Goal: Information Seeking & Learning: Find specific fact

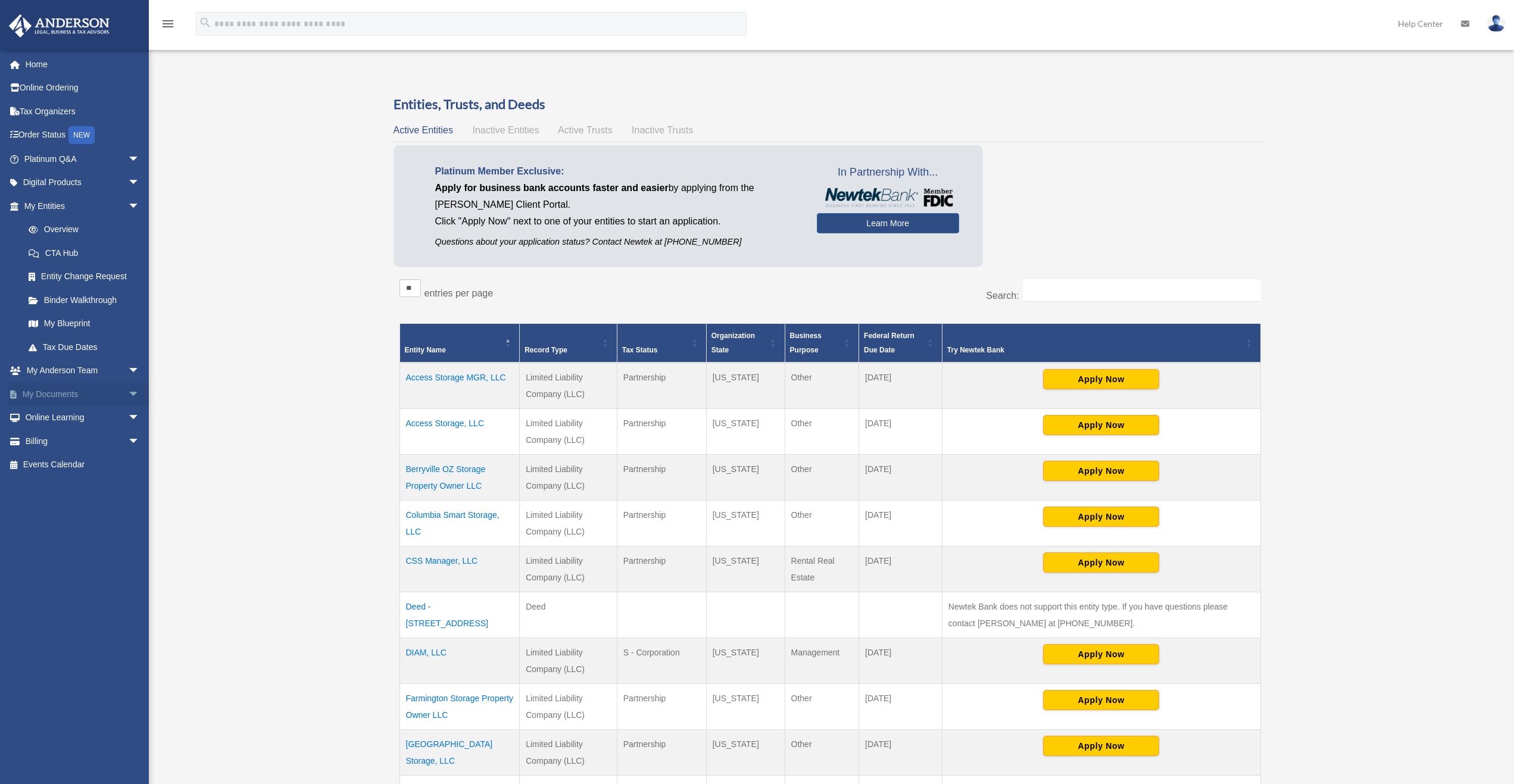
click at [128, 389] on span "arrow_drop_down" at bounding box center [140, 394] width 24 height 24
click at [65, 418] on link "Box" at bounding box center [87, 418] width 141 height 24
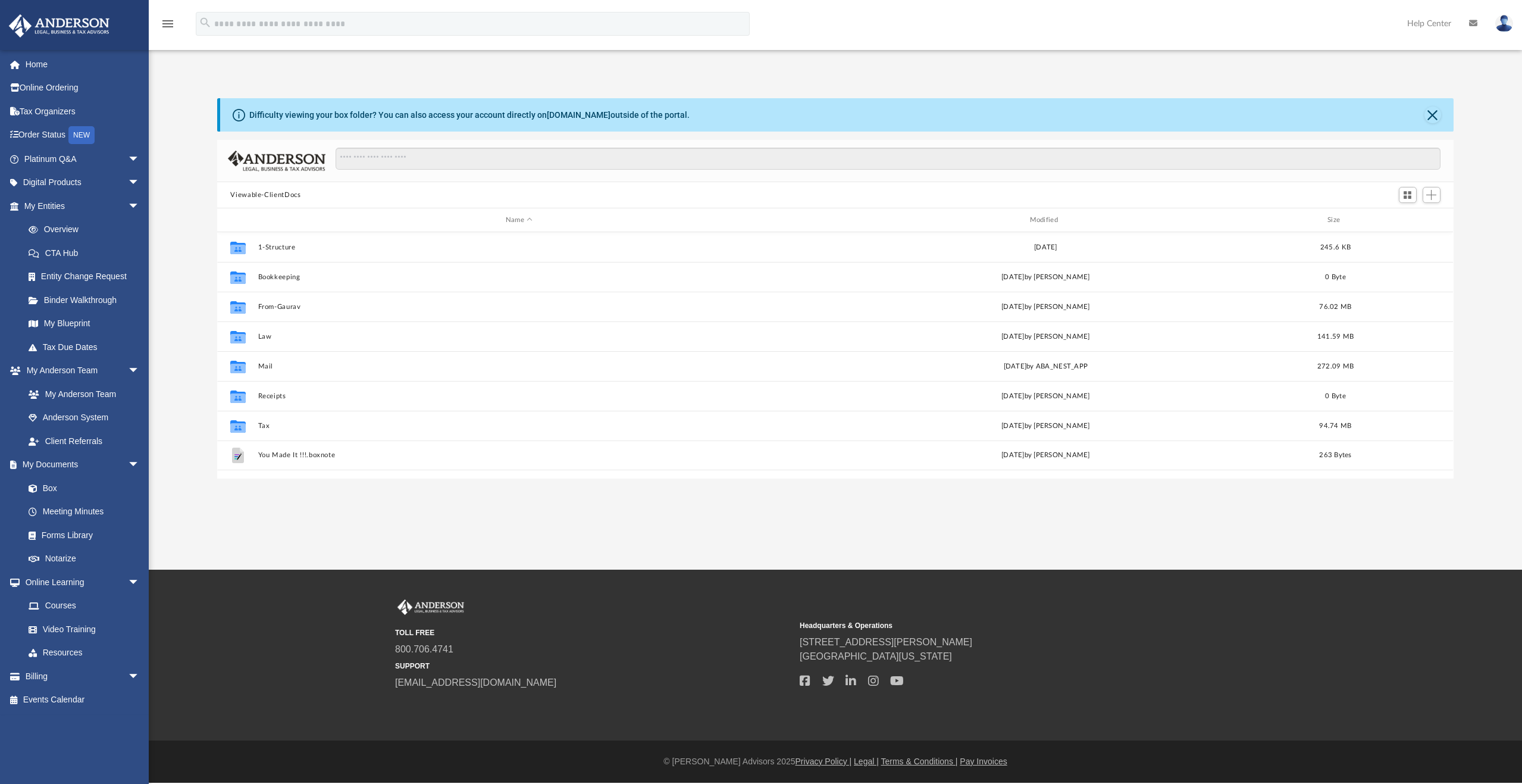
scroll to position [262, 1227]
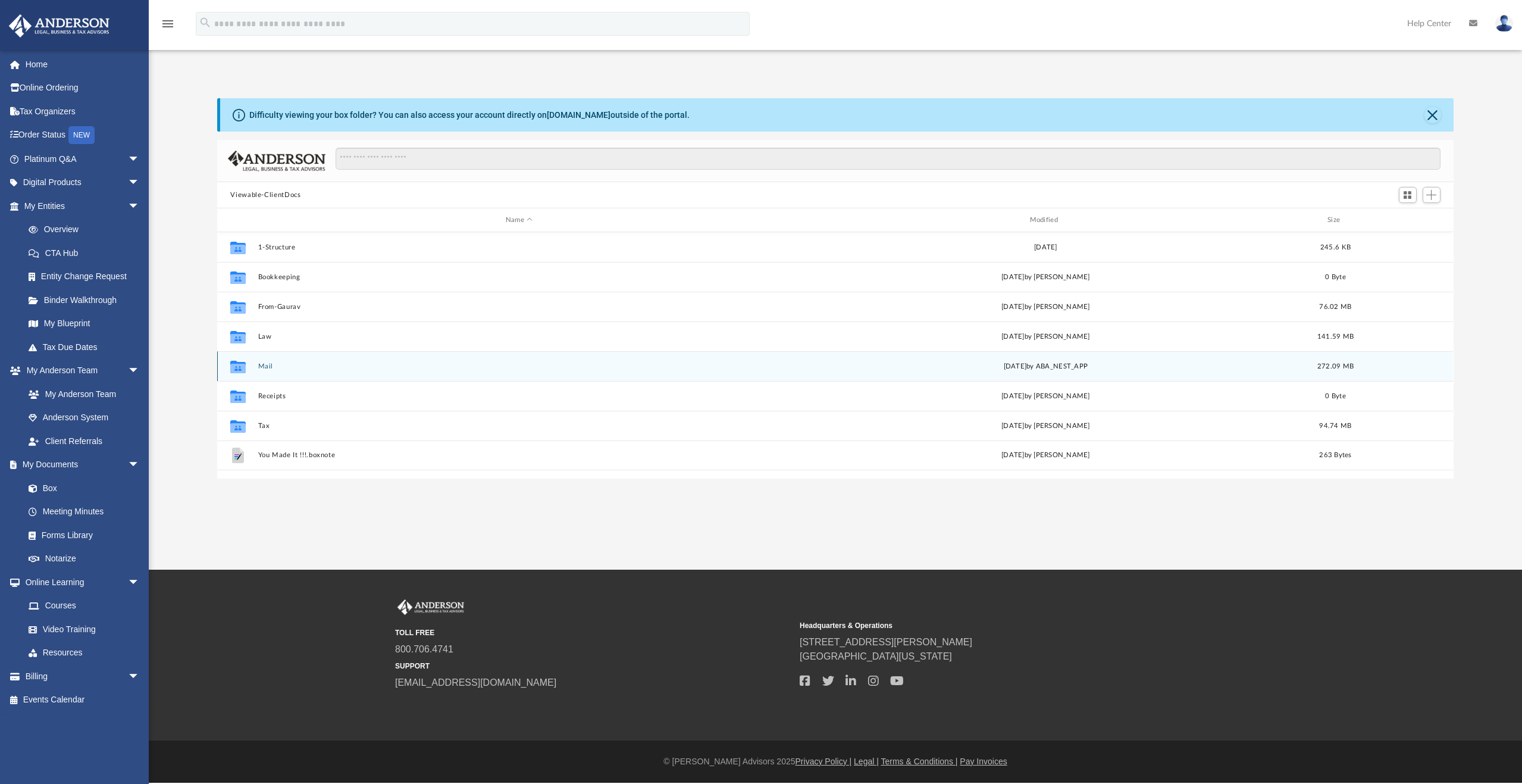
click at [260, 365] on button "Mail" at bounding box center [519, 366] width 522 height 8
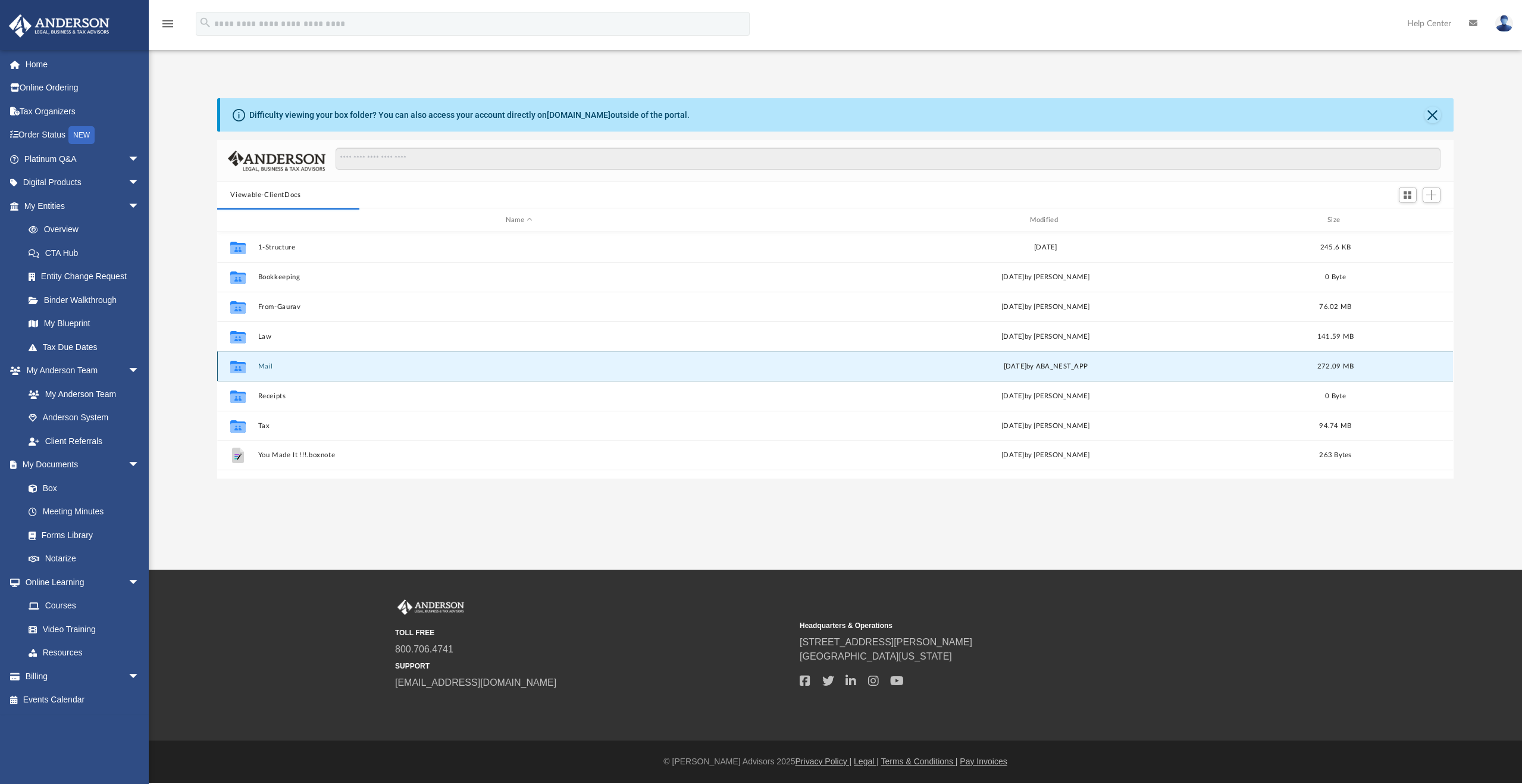
click at [267, 366] on button "Mail" at bounding box center [519, 366] width 522 height 8
click at [266, 366] on button "Mail" at bounding box center [519, 366] width 522 height 8
click at [265, 366] on button "Mail" at bounding box center [519, 366] width 522 height 8
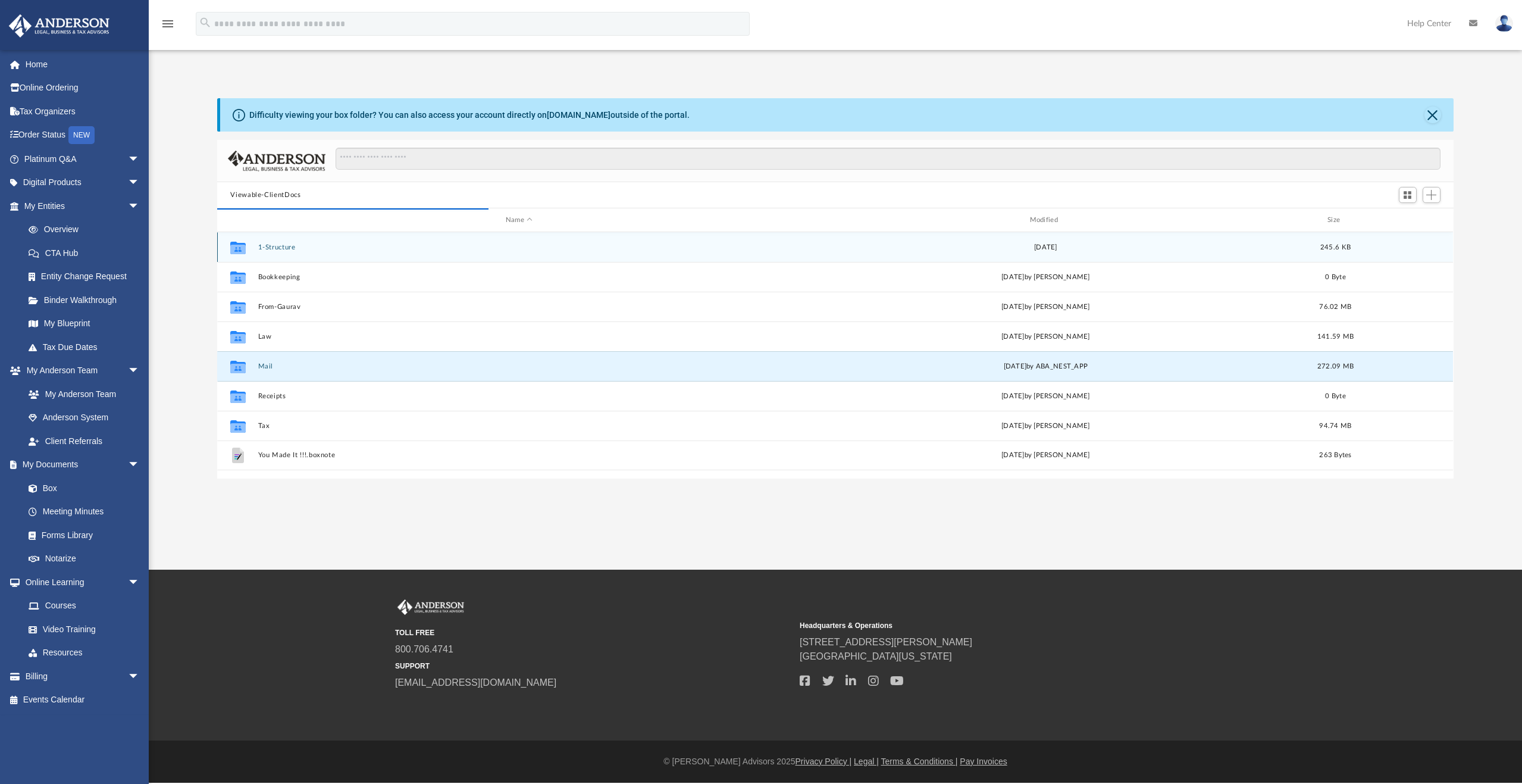
scroll to position [10, 10]
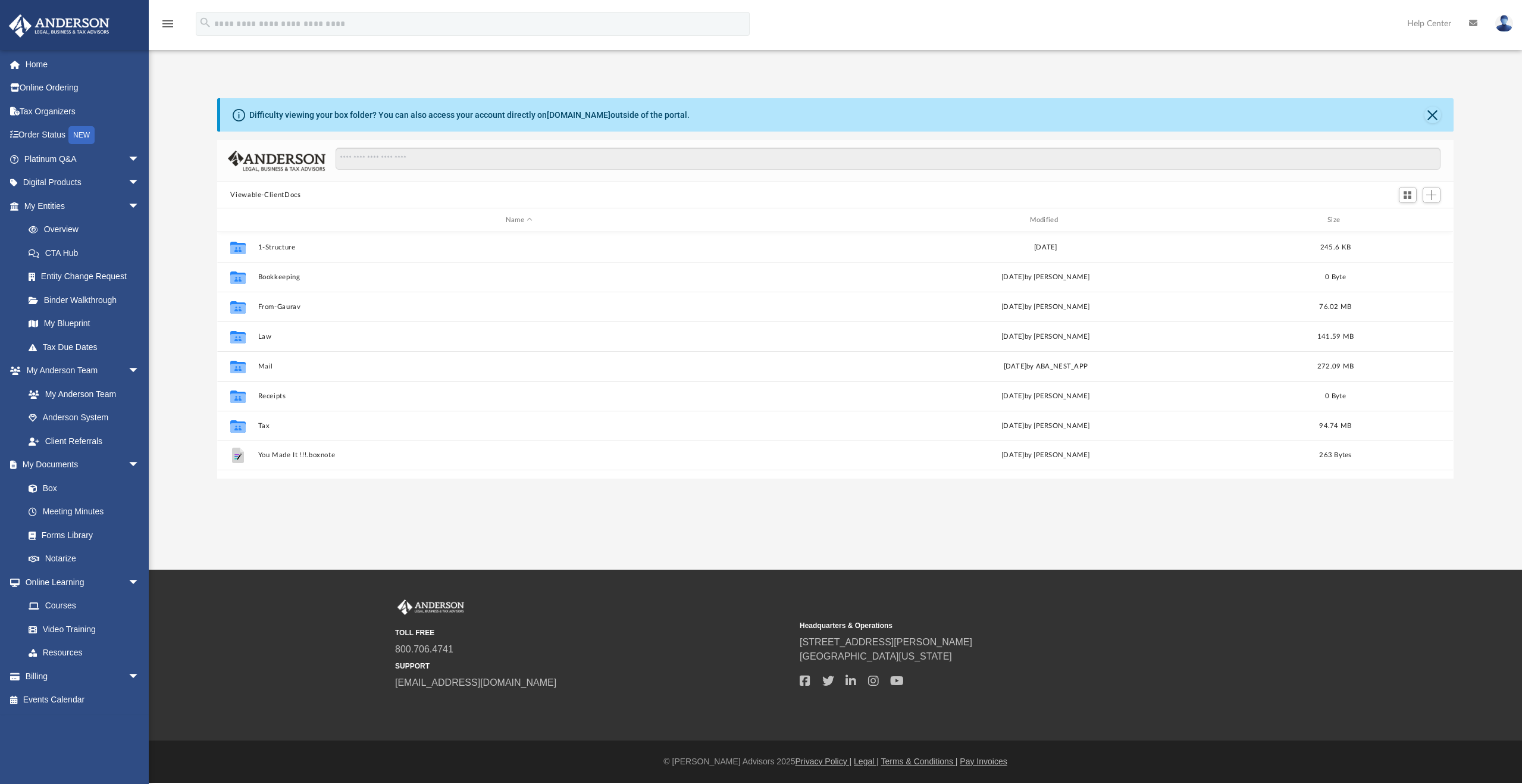
scroll to position [262, 1227]
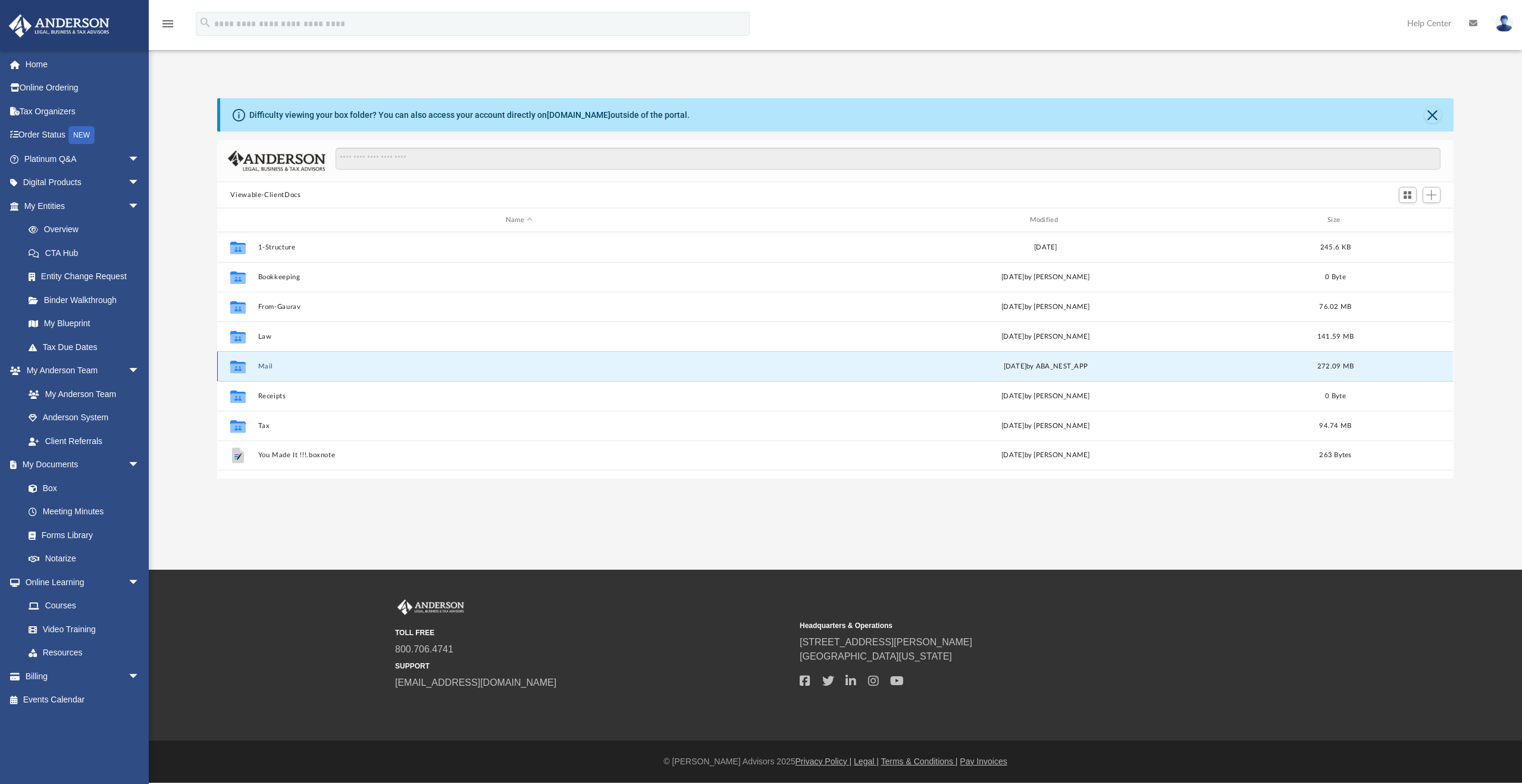
click at [265, 367] on button "Mail" at bounding box center [519, 366] width 522 height 8
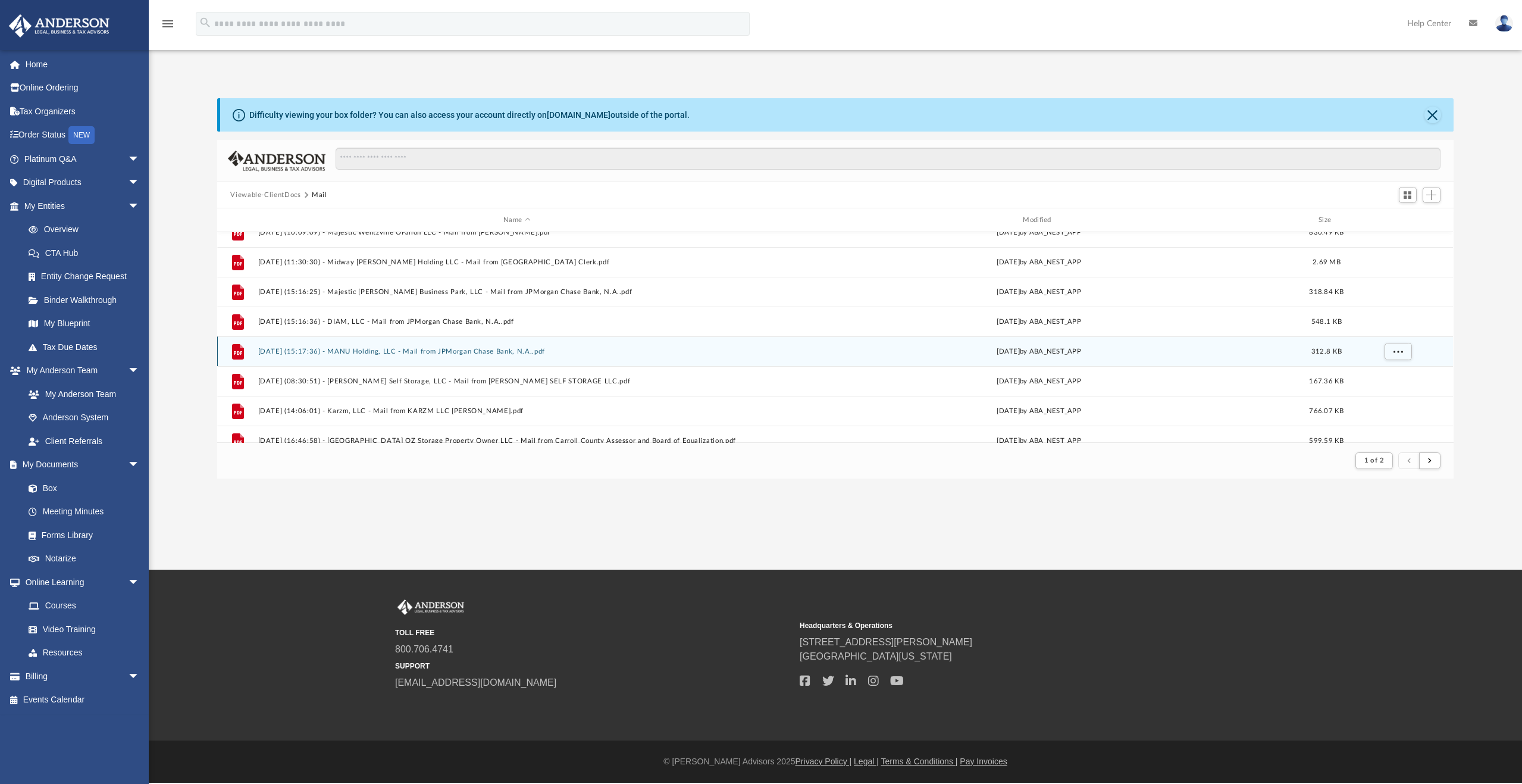
scroll to position [1277, 0]
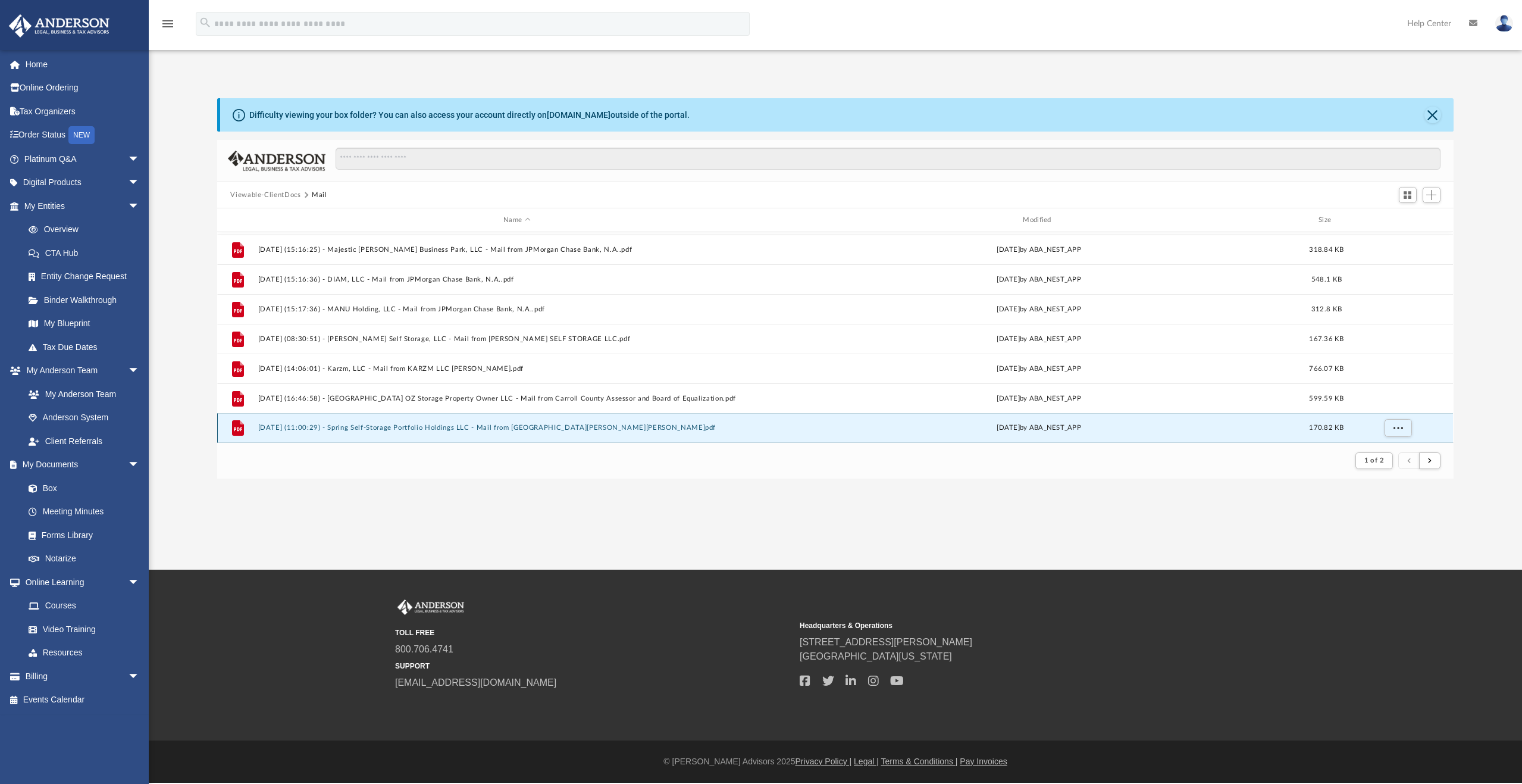
click at [338, 427] on button "2025.08.08 (11:00:29) - Spring Self-Storage Portfolio Holdings LLC - Mail from …" at bounding box center [517, 428] width 517 height 8
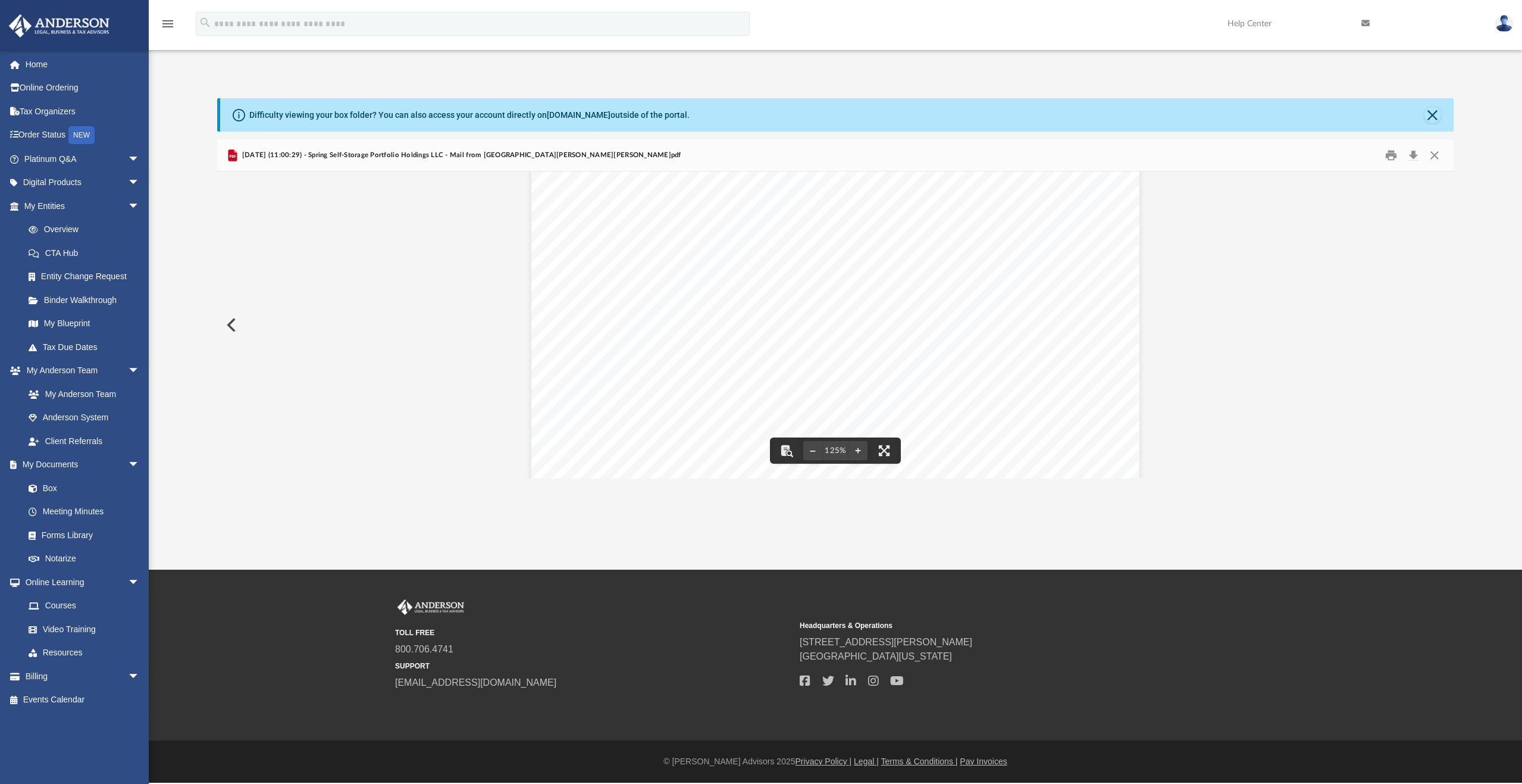
scroll to position [0, 0]
click at [1416, 155] on button "Download" at bounding box center [1414, 155] width 21 height 19
click at [1057, 80] on div "Difficulty viewing your box folder? You can also access your account directly o…" at bounding box center [835, 276] width 1373 height 405
click at [233, 327] on button "Preview" at bounding box center [230, 325] width 26 height 33
click at [1412, 155] on button "Download" at bounding box center [1414, 155] width 21 height 19
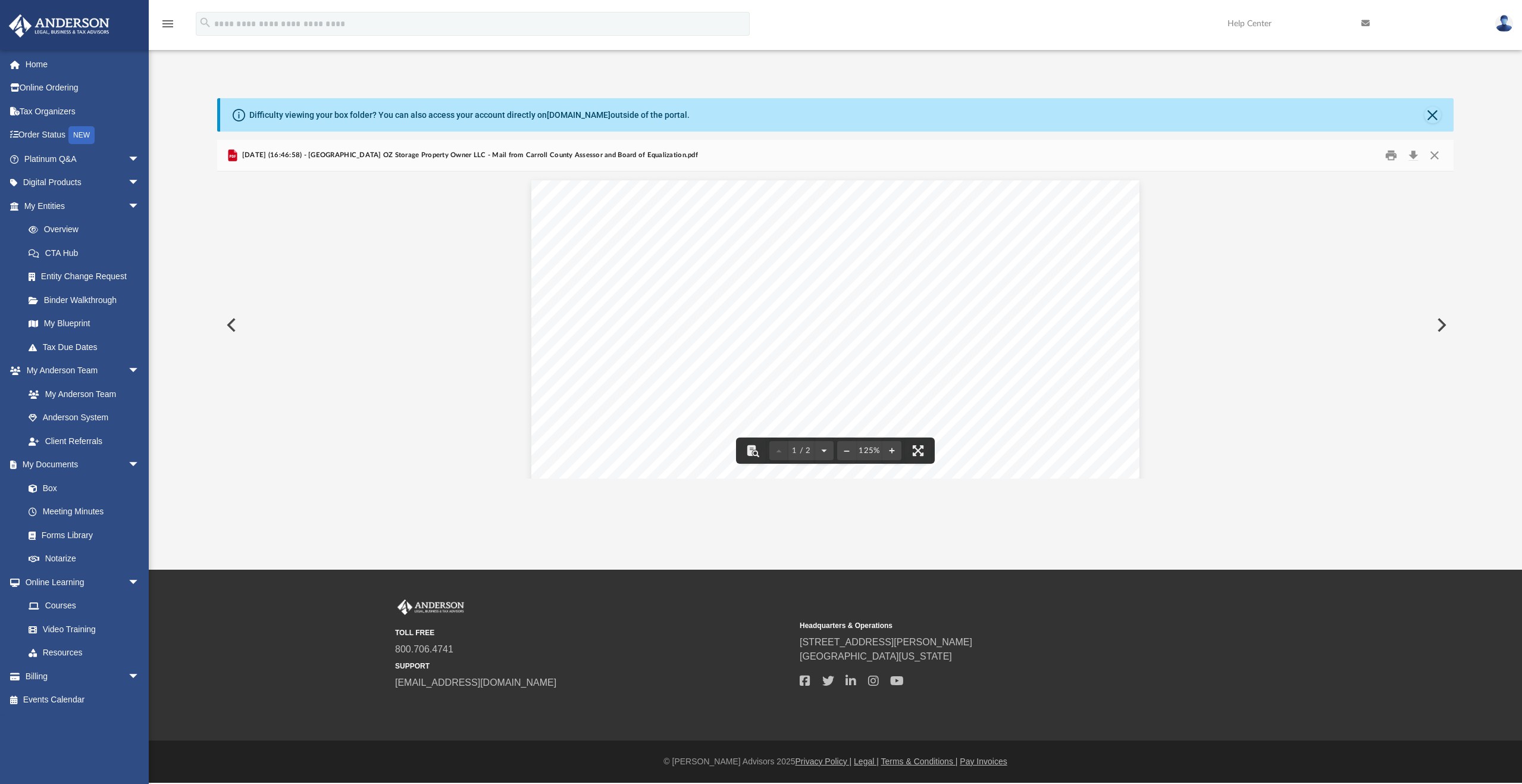
click at [232, 320] on button "Preview" at bounding box center [230, 325] width 26 height 33
click at [232, 326] on button "Preview" at bounding box center [230, 325] width 26 height 33
click at [238, 325] on button "Preview" at bounding box center [230, 325] width 26 height 33
click at [1441, 155] on button "Close" at bounding box center [1435, 155] width 21 height 19
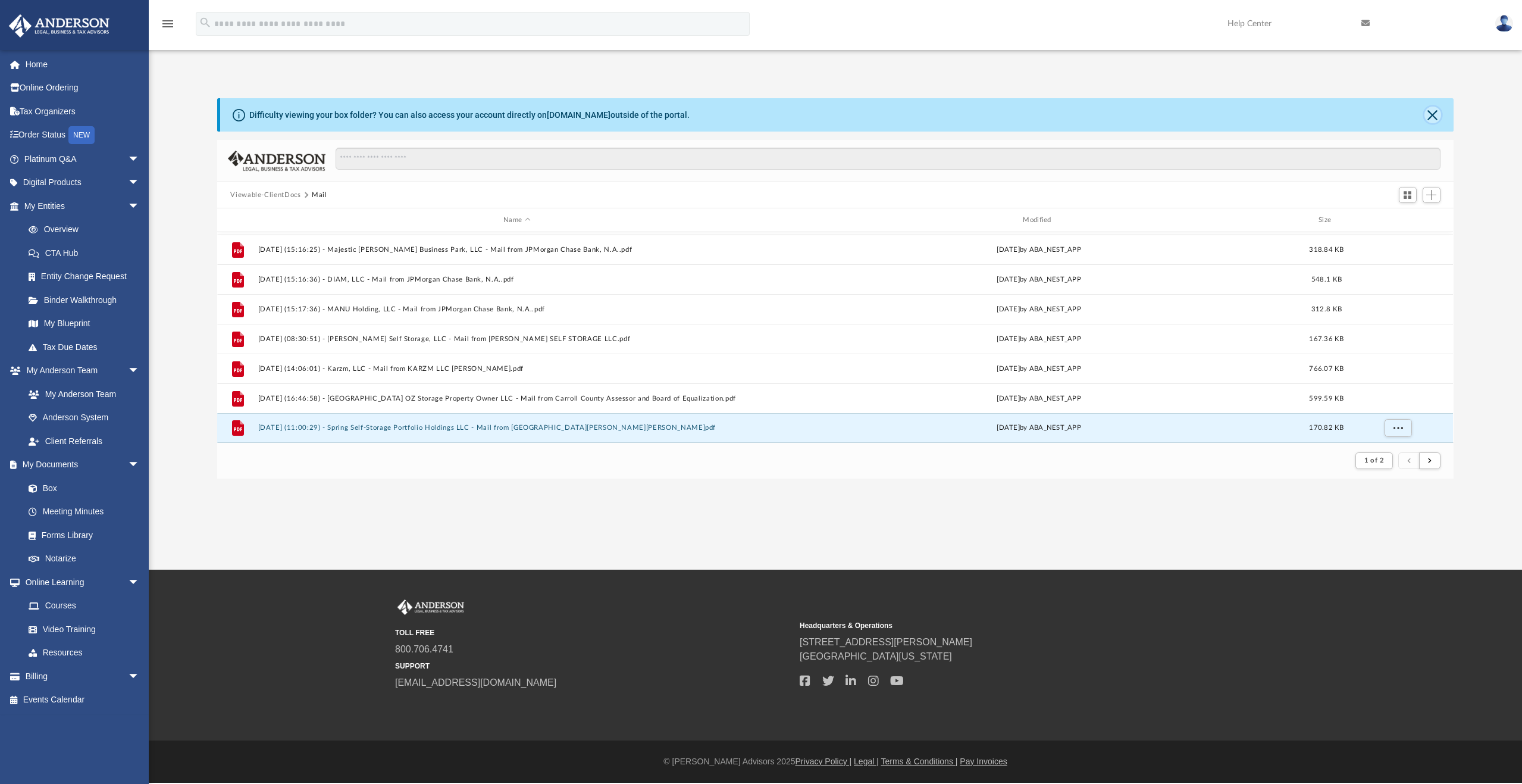
click at [1434, 111] on button "Close" at bounding box center [1433, 115] width 17 height 17
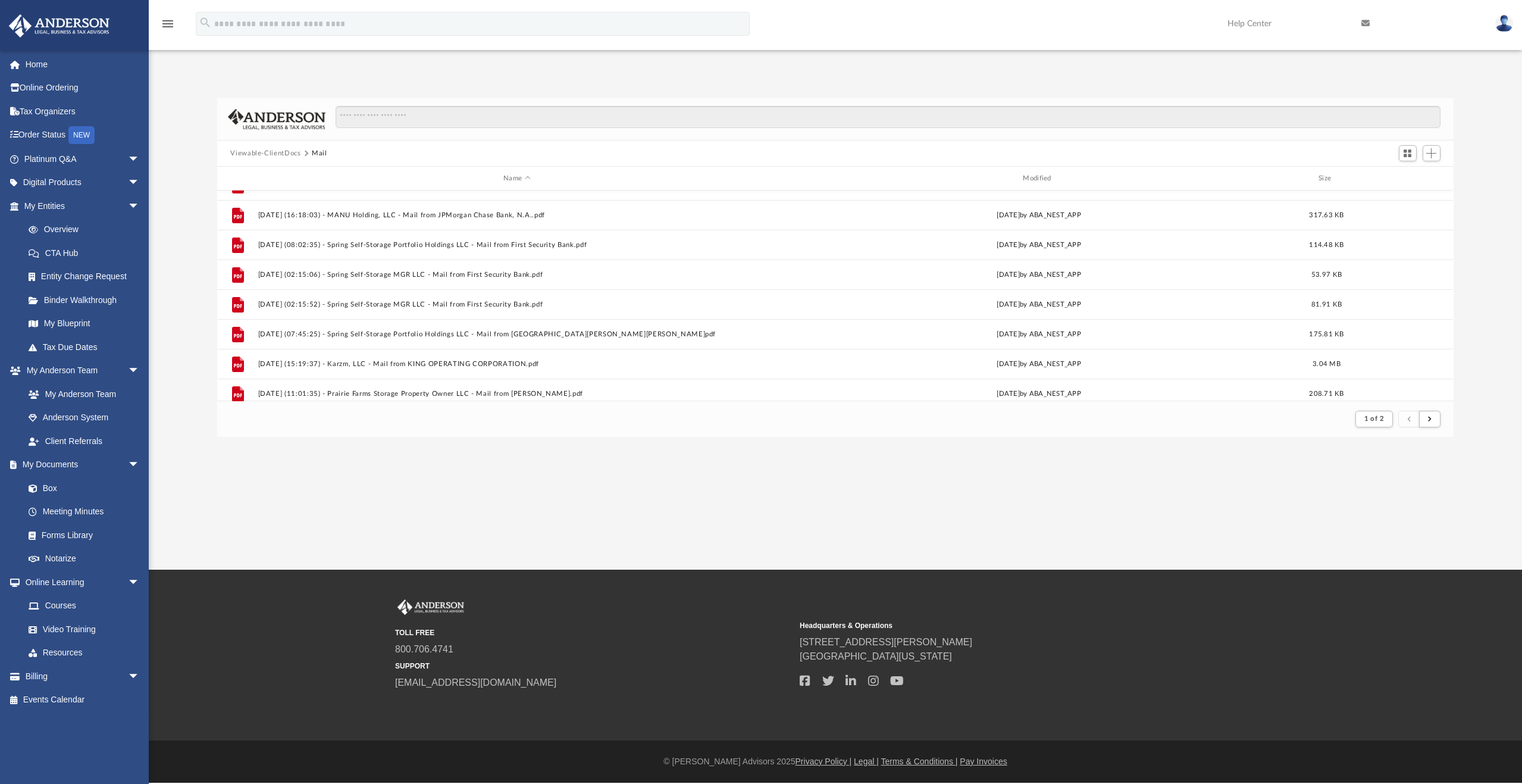
scroll to position [955, 0]
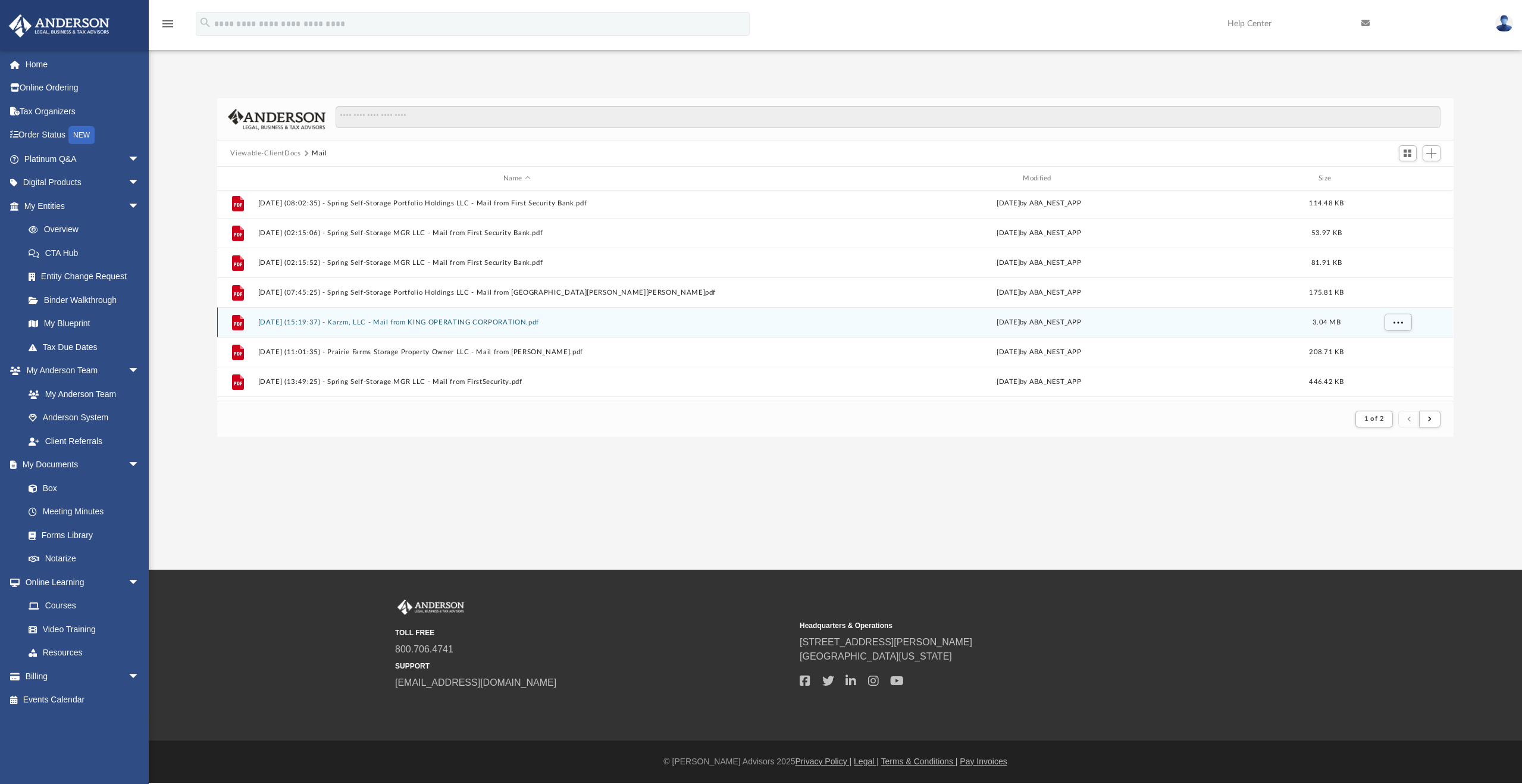
click at [527, 319] on button "2025.07.08 (15:19:37) - Karzm, LLC - Mail from KING OPERATING CORPORATION.pdf" at bounding box center [517, 322] width 517 height 8
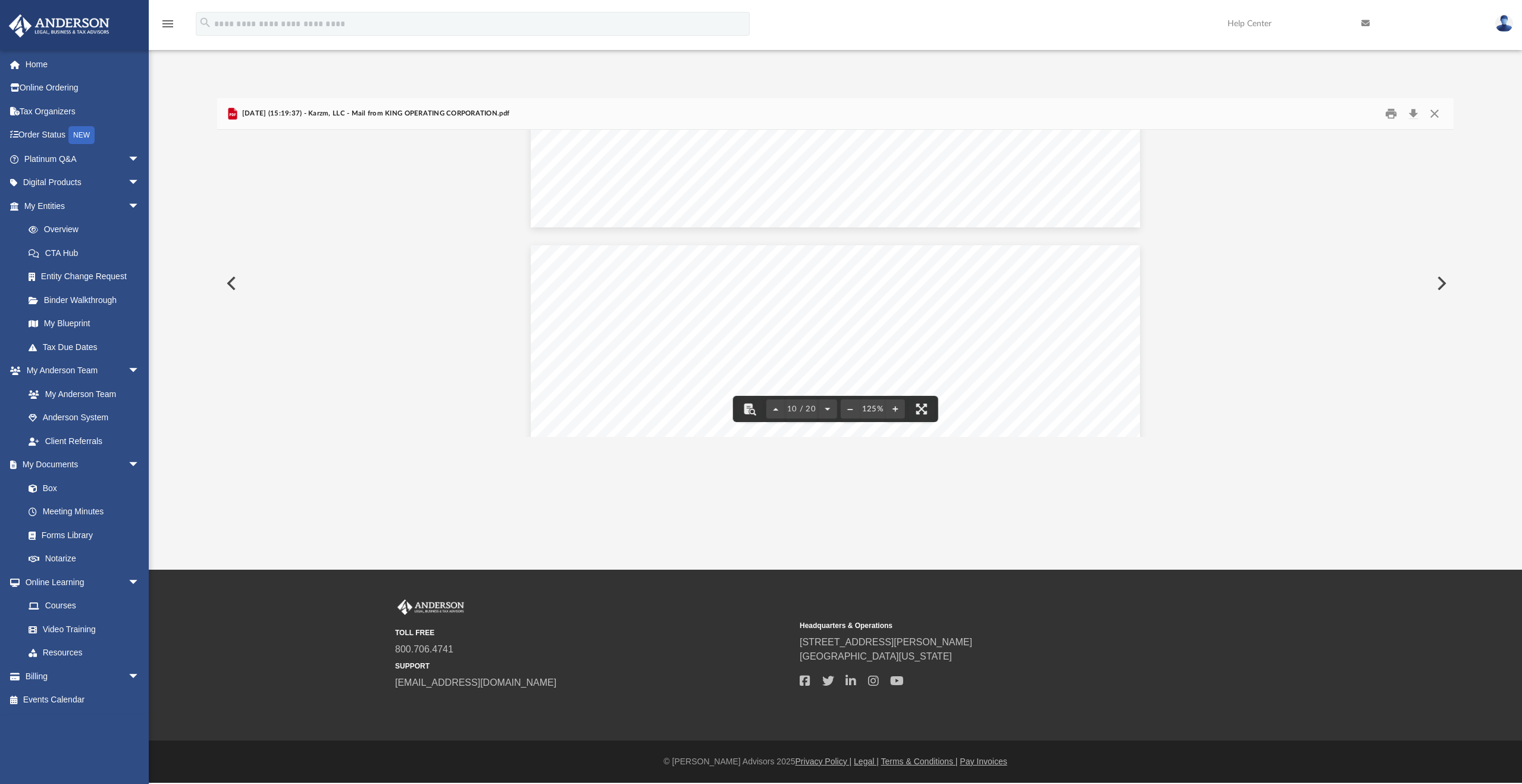
scroll to position [7246, 0]
click at [1433, 107] on button "Close" at bounding box center [1435, 113] width 21 height 19
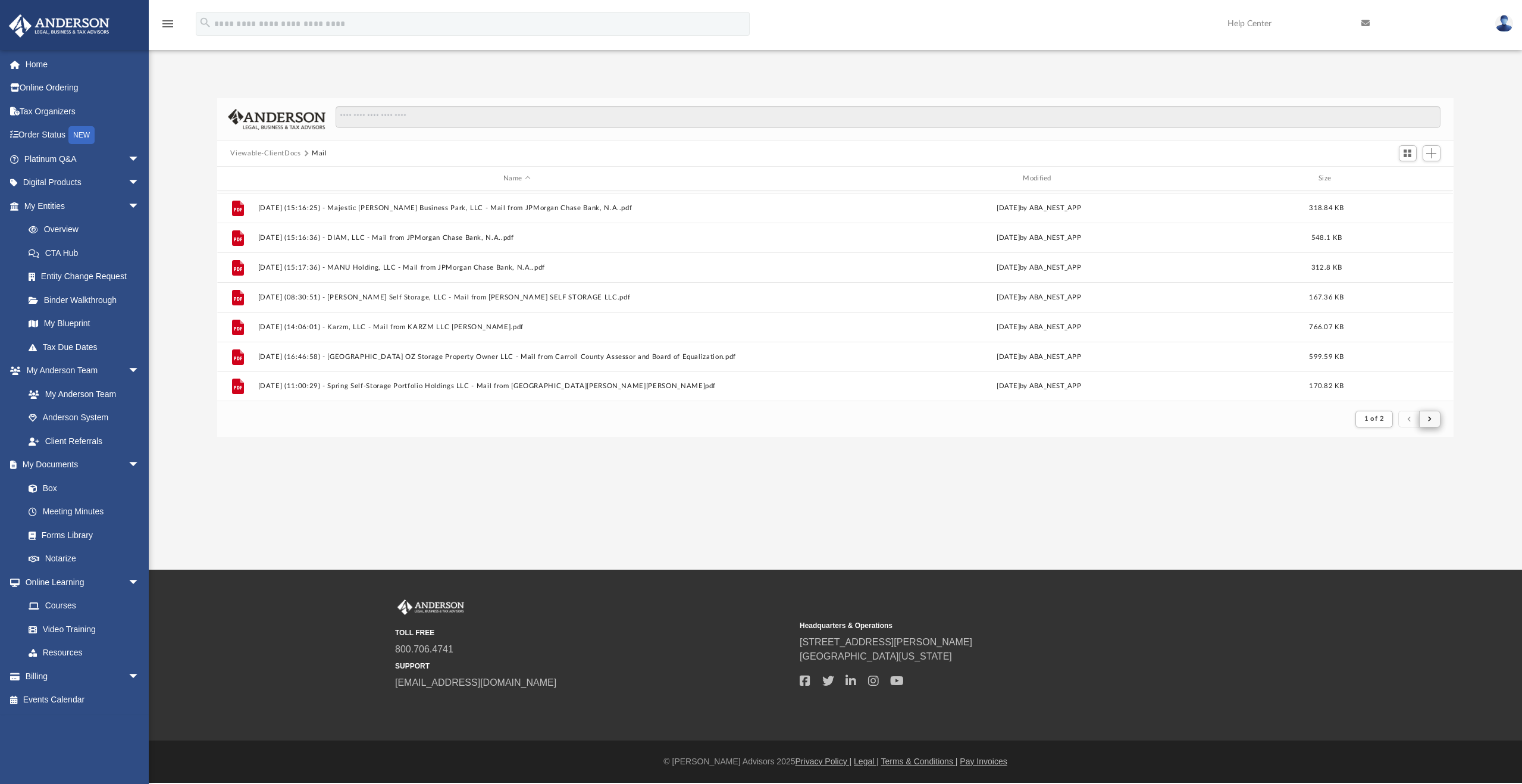
scroll to position [225, 1227]
click at [1426, 417] on button "submit" at bounding box center [1430, 419] width 21 height 17
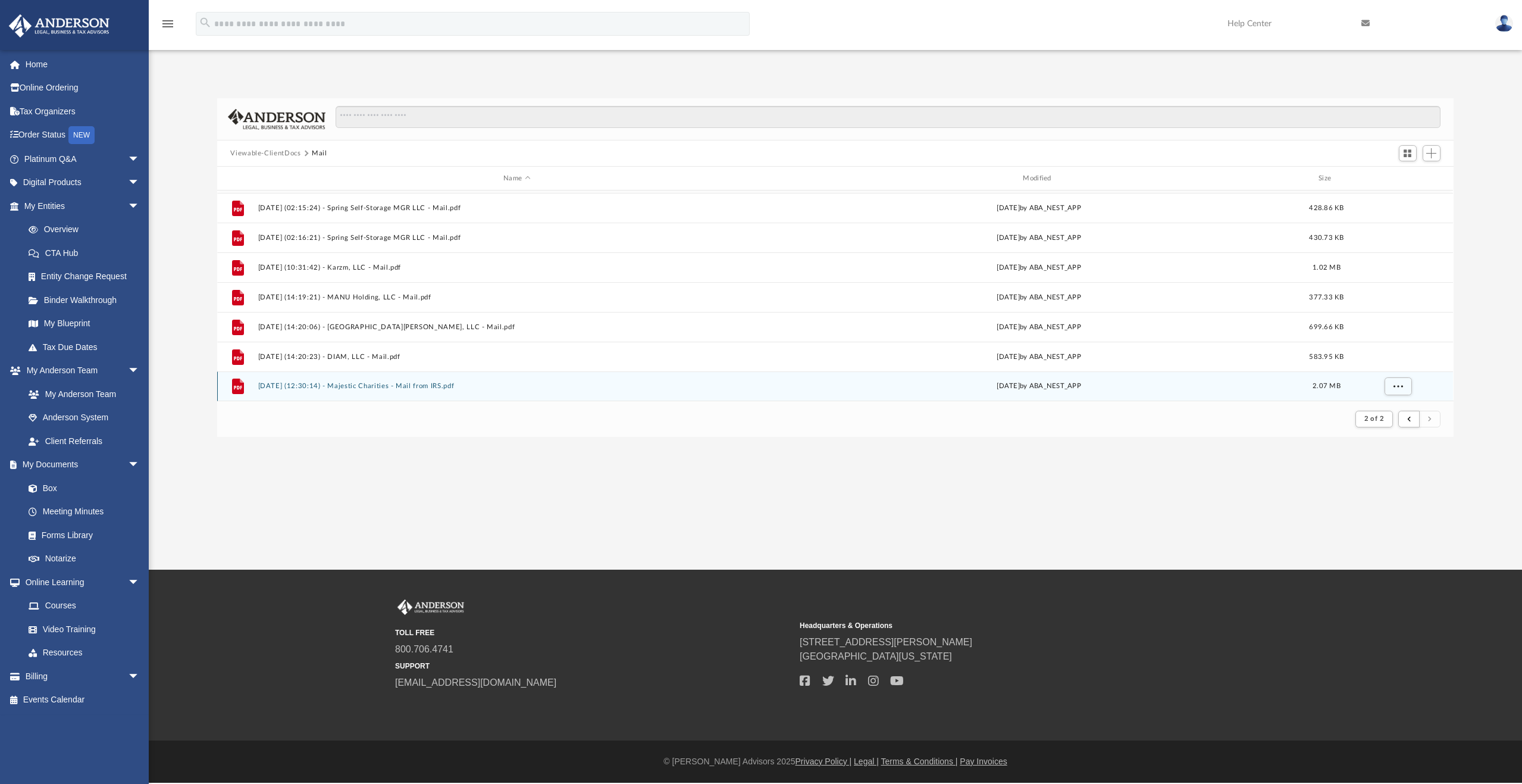
click at [398, 389] on button "2025.09.25 (12:30:14) - Majestic Charities - Mail from IRS.pdf" at bounding box center [517, 386] width 517 height 8
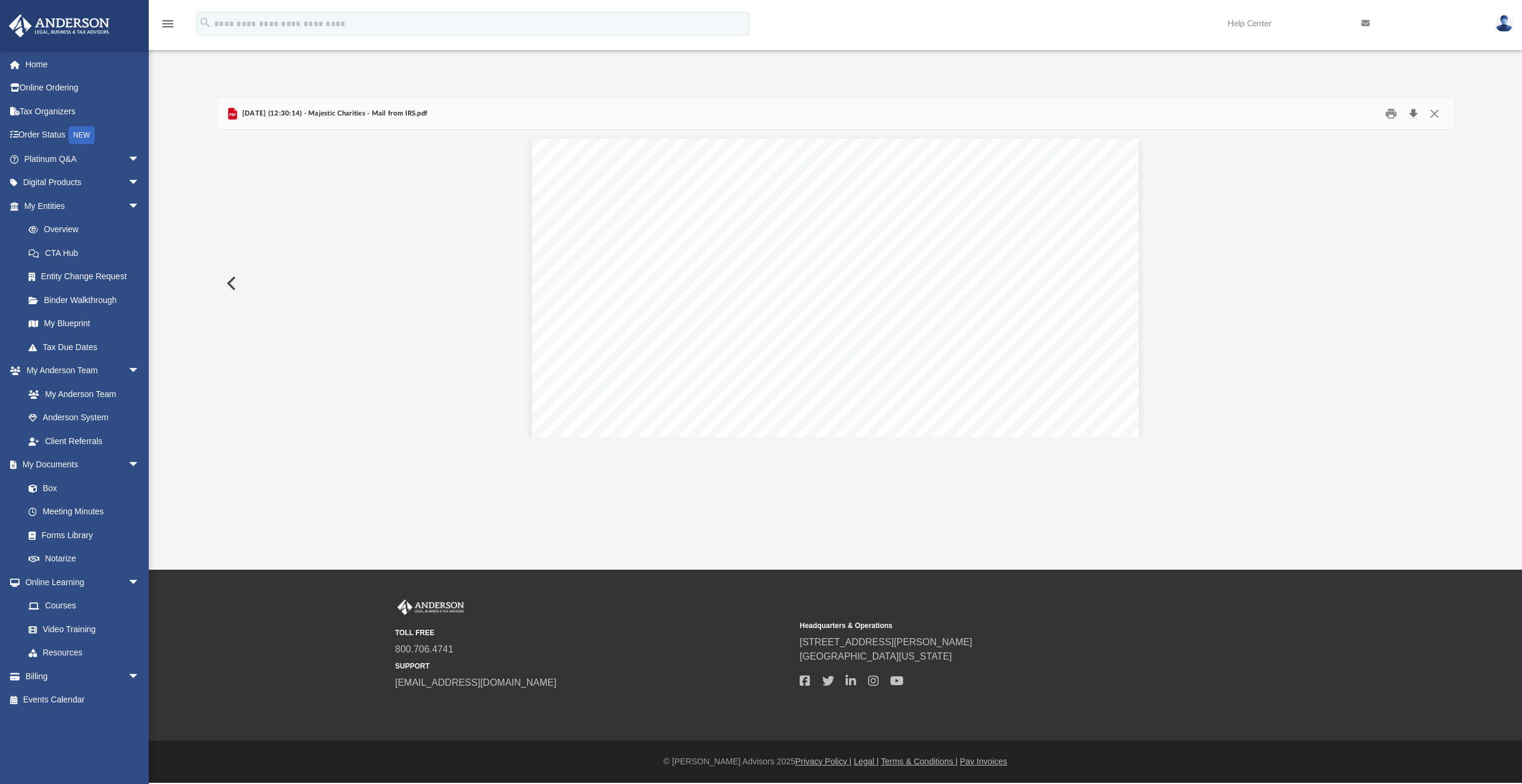
click at [1415, 113] on button "Download" at bounding box center [1414, 113] width 21 height 19
click at [234, 287] on button "Preview" at bounding box center [230, 283] width 26 height 33
click at [230, 286] on button "Preview" at bounding box center [230, 283] width 26 height 33
click at [232, 286] on button "Preview" at bounding box center [230, 283] width 26 height 33
click at [232, 286] on button "Preview" at bounding box center [230, 283] width 26 height 33
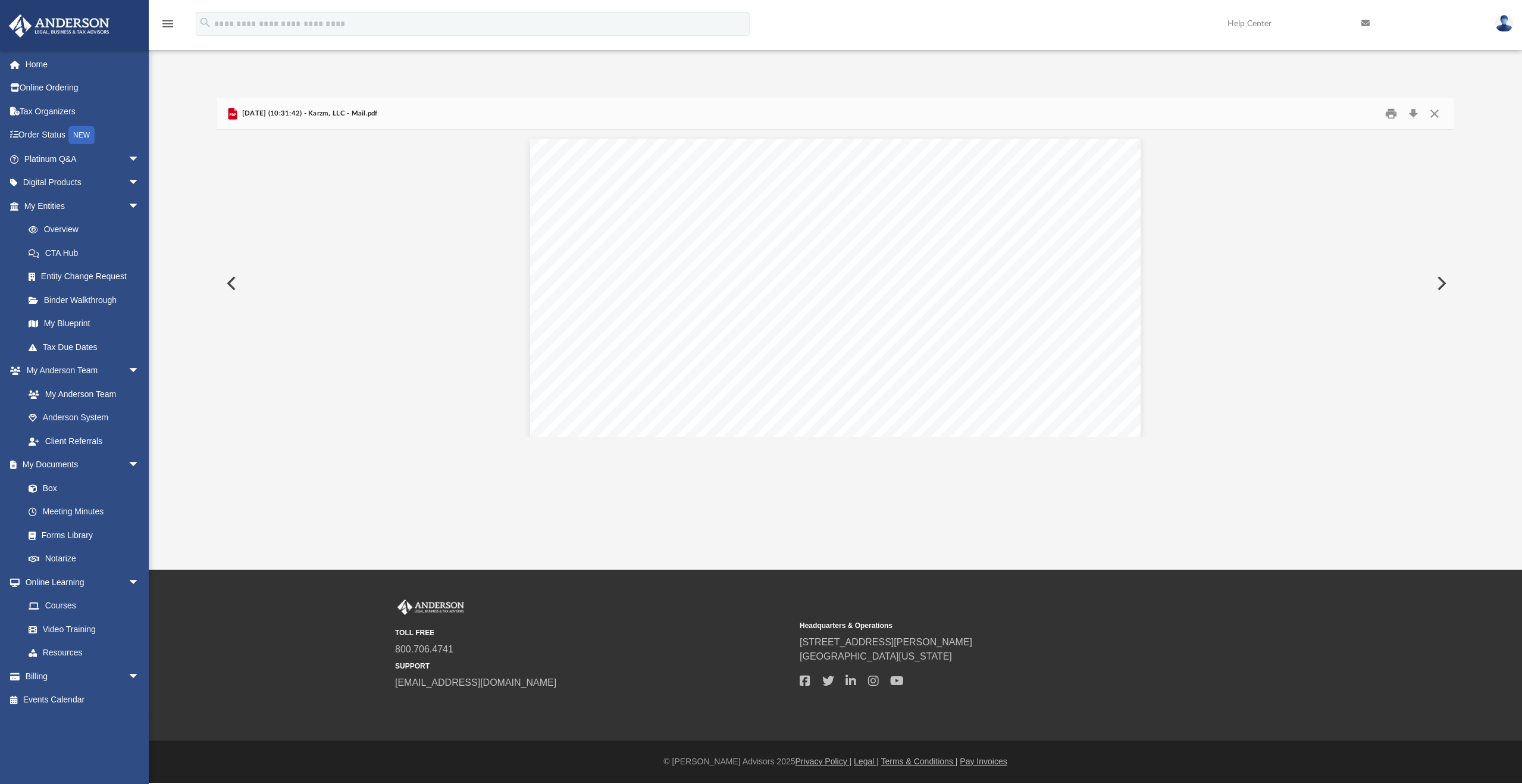
click at [233, 286] on button "Preview" at bounding box center [230, 283] width 26 height 33
click at [1412, 112] on button "Download" at bounding box center [1414, 113] width 21 height 19
click at [234, 278] on button "Preview" at bounding box center [230, 283] width 26 height 33
click at [1411, 113] on button "Download" at bounding box center [1414, 113] width 21 height 19
click at [230, 283] on button "Preview" at bounding box center [230, 283] width 26 height 33
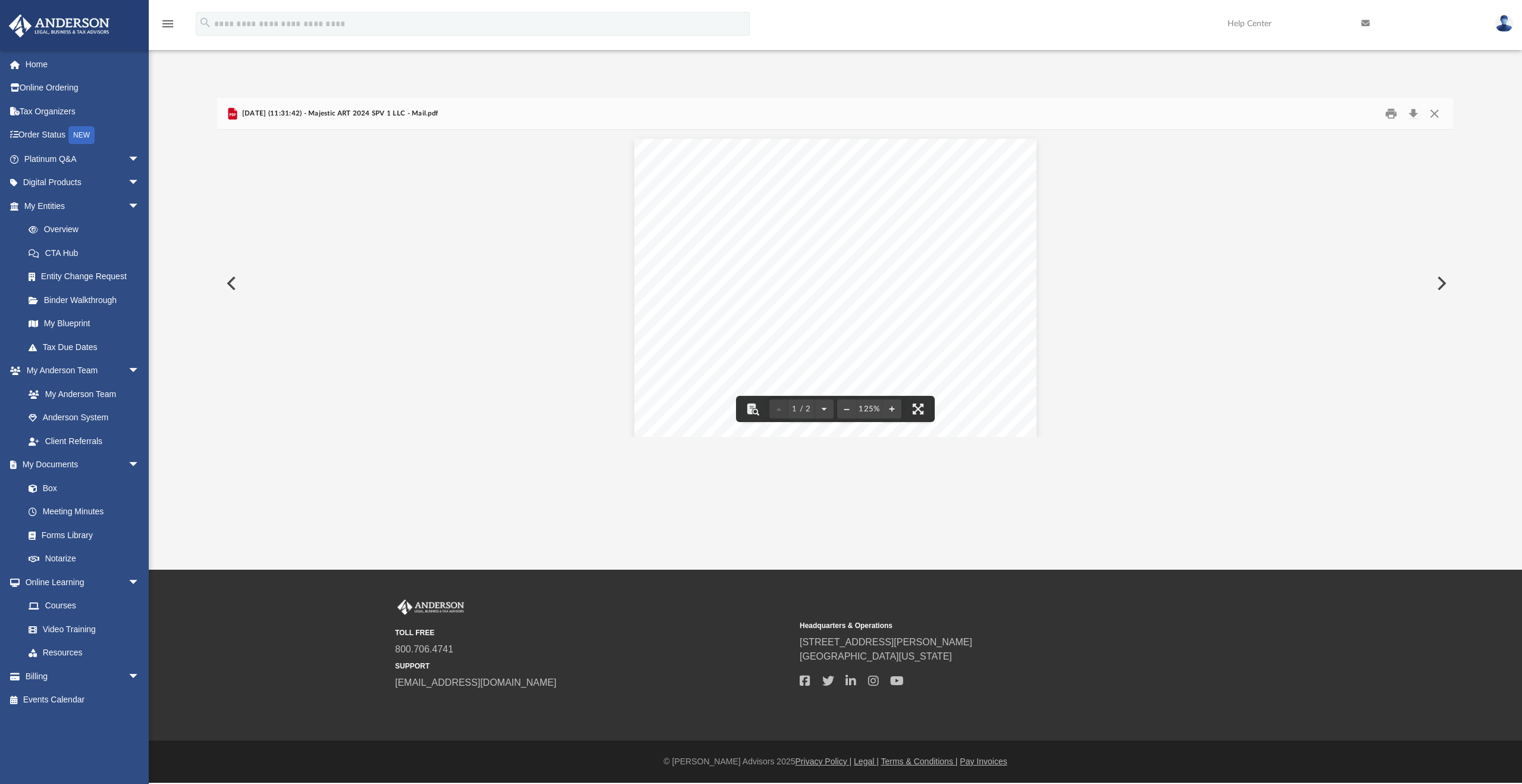
click at [228, 282] on button "Preview" at bounding box center [230, 283] width 26 height 33
click at [1416, 109] on button "Download" at bounding box center [1414, 113] width 21 height 19
click at [233, 283] on button "Preview" at bounding box center [230, 283] width 26 height 33
click at [1418, 109] on button "Download" at bounding box center [1414, 113] width 21 height 19
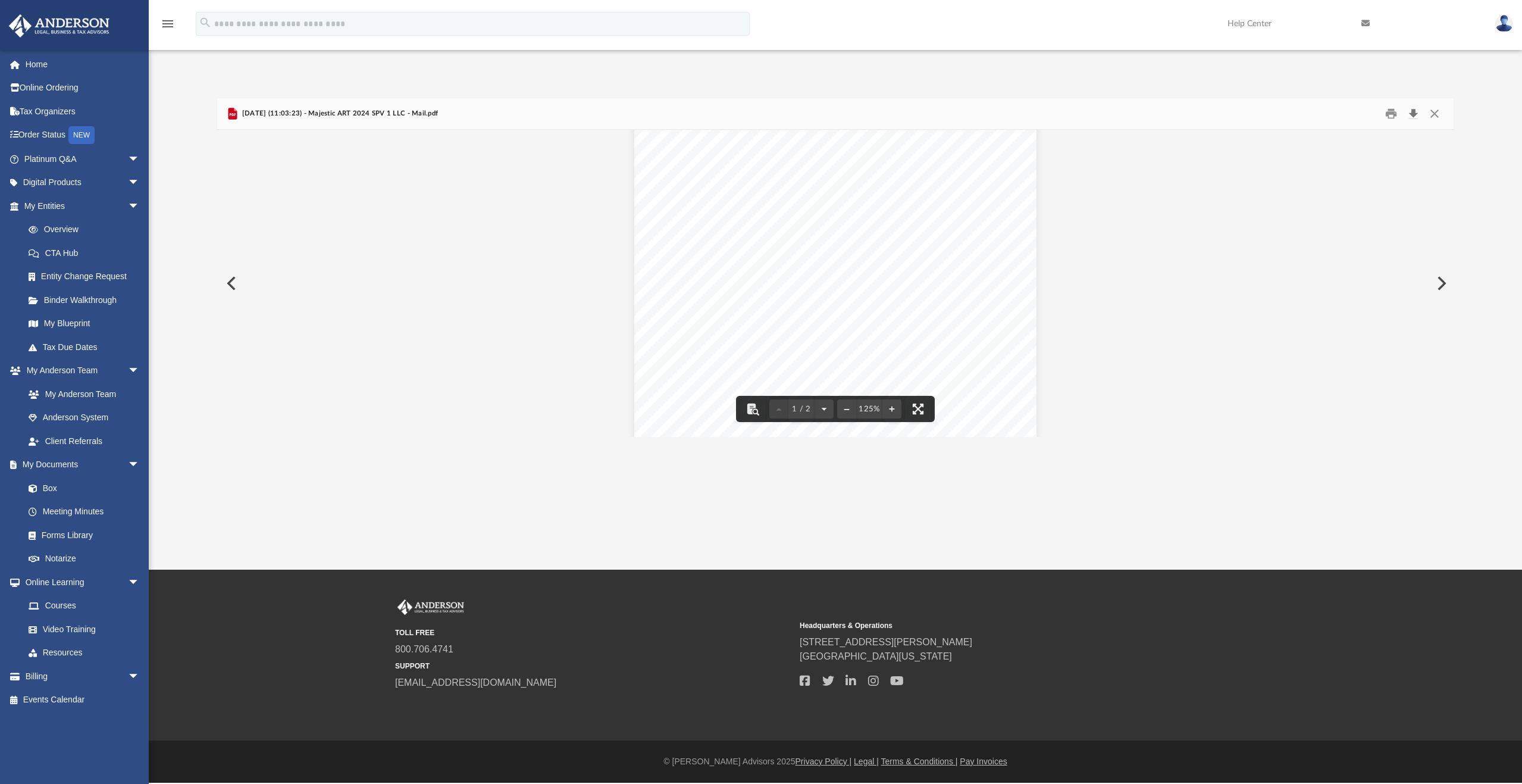
scroll to position [0, 0]
click at [228, 283] on button "Preview" at bounding box center [230, 283] width 26 height 33
click at [1418, 115] on button "Download" at bounding box center [1414, 113] width 21 height 19
click at [234, 281] on button "Preview" at bounding box center [230, 283] width 26 height 33
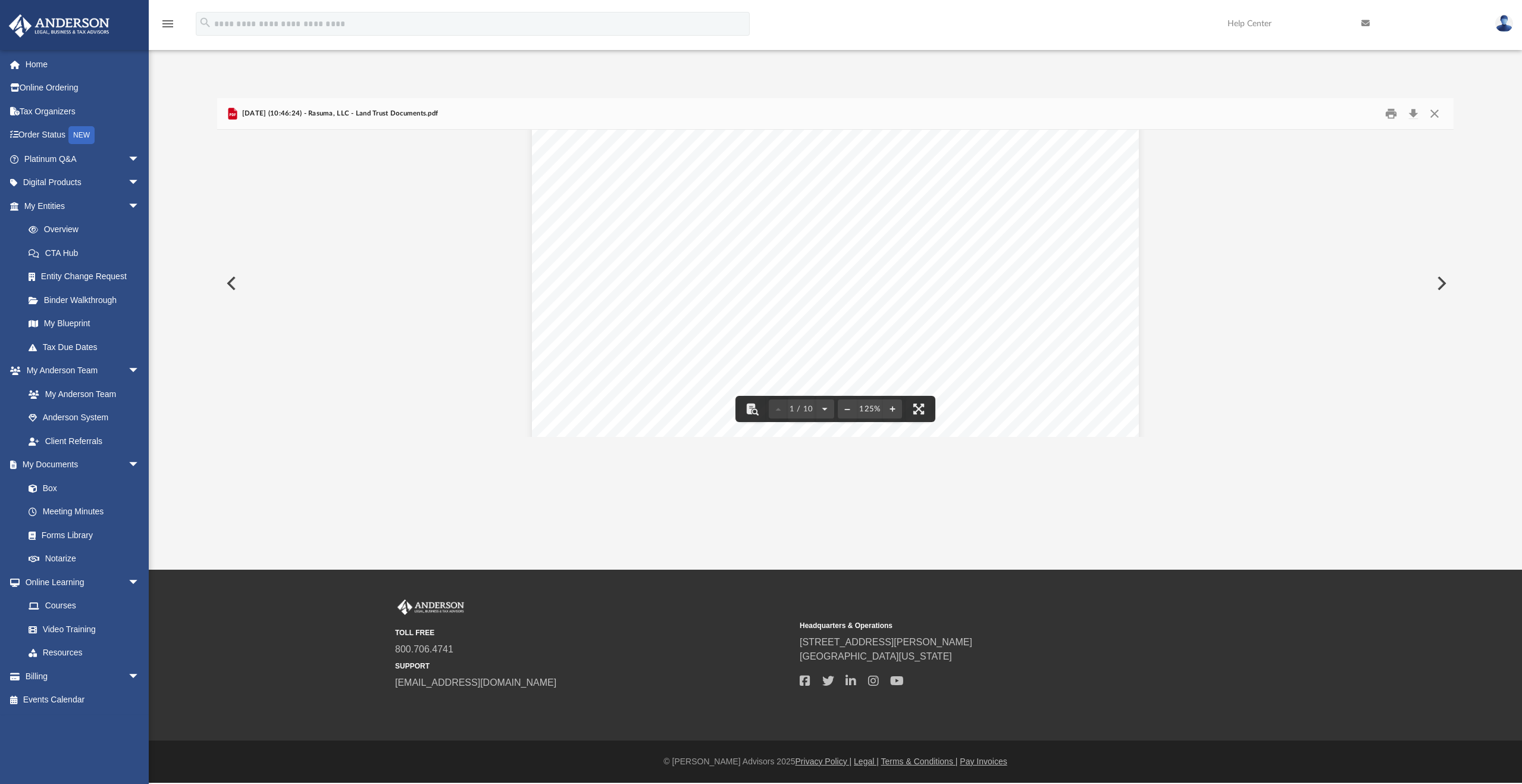
scroll to position [0, 0]
click at [1414, 113] on button "Download" at bounding box center [1414, 113] width 21 height 19
click at [230, 284] on button "Preview" at bounding box center [230, 283] width 26 height 33
click at [234, 285] on button "Preview" at bounding box center [230, 283] width 26 height 33
click at [239, 285] on button "Preview" at bounding box center [230, 283] width 26 height 33
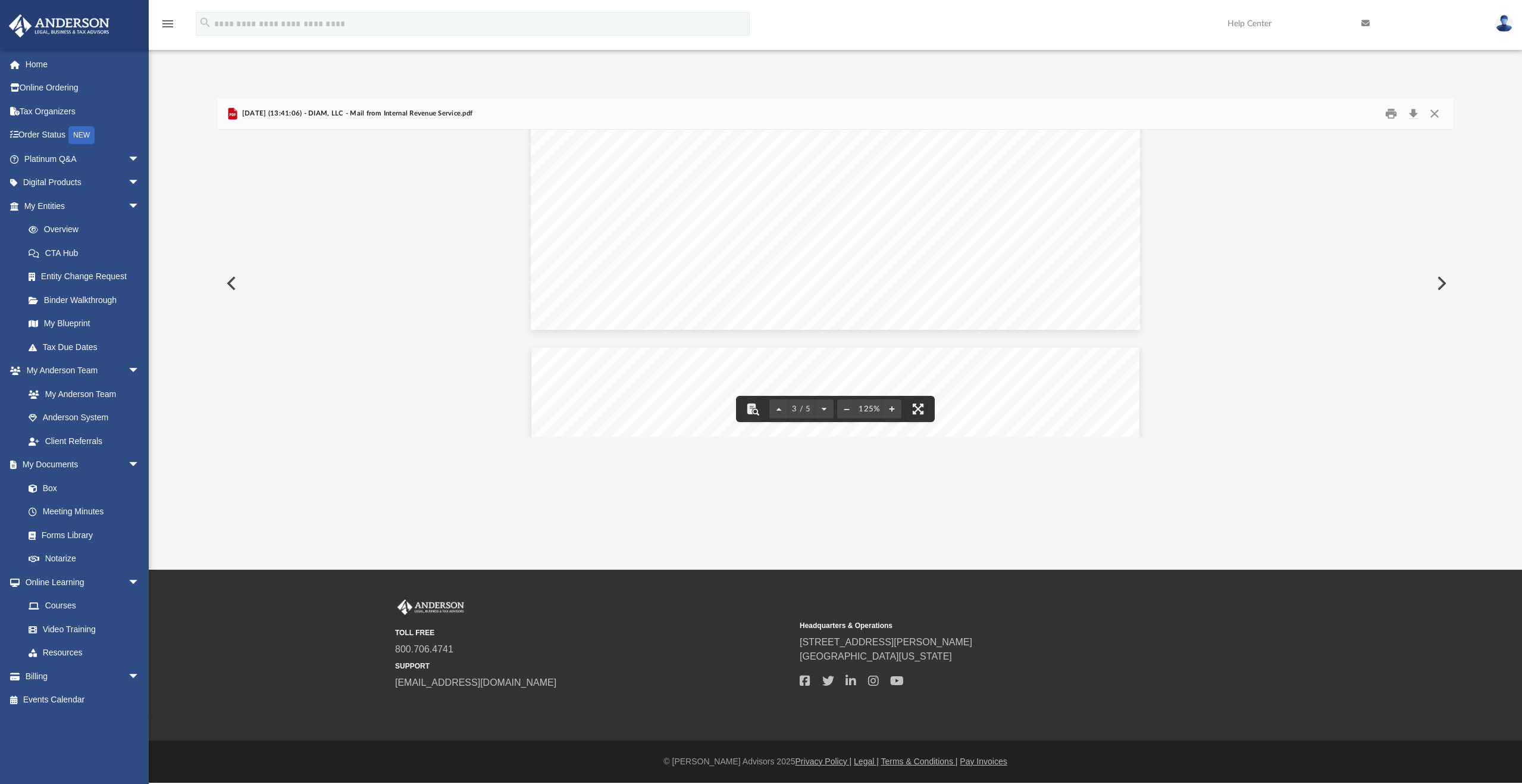
scroll to position [1564, 0]
click at [238, 279] on button "Preview" at bounding box center [230, 283] width 26 height 33
click at [238, 287] on button "Preview" at bounding box center [230, 283] width 26 height 33
click at [242, 288] on button "Preview" at bounding box center [230, 283] width 26 height 33
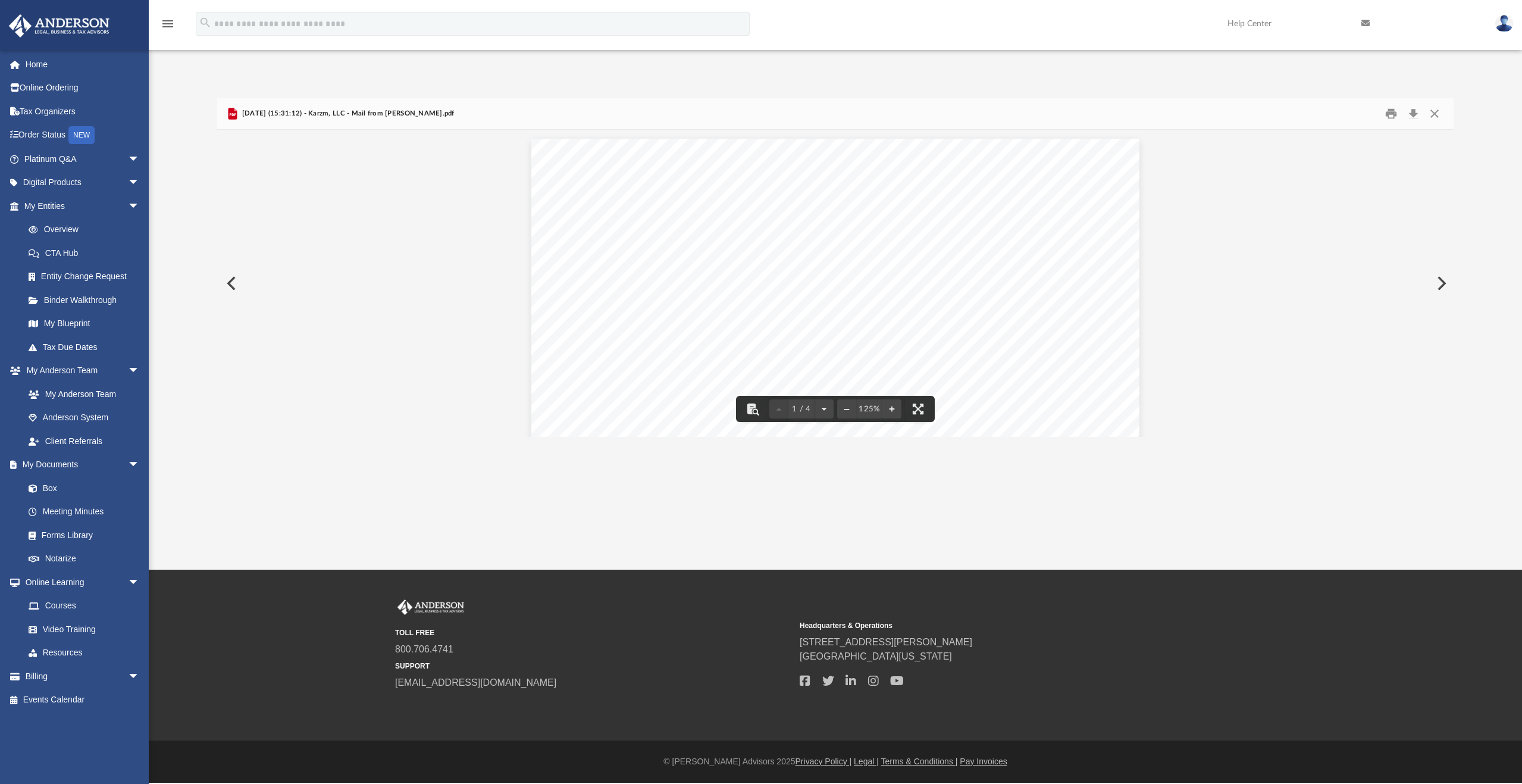
click at [232, 287] on button "Preview" at bounding box center [230, 283] width 26 height 33
click at [235, 288] on button "Preview" at bounding box center [230, 283] width 26 height 33
click at [1435, 118] on button "Close" at bounding box center [1435, 113] width 21 height 19
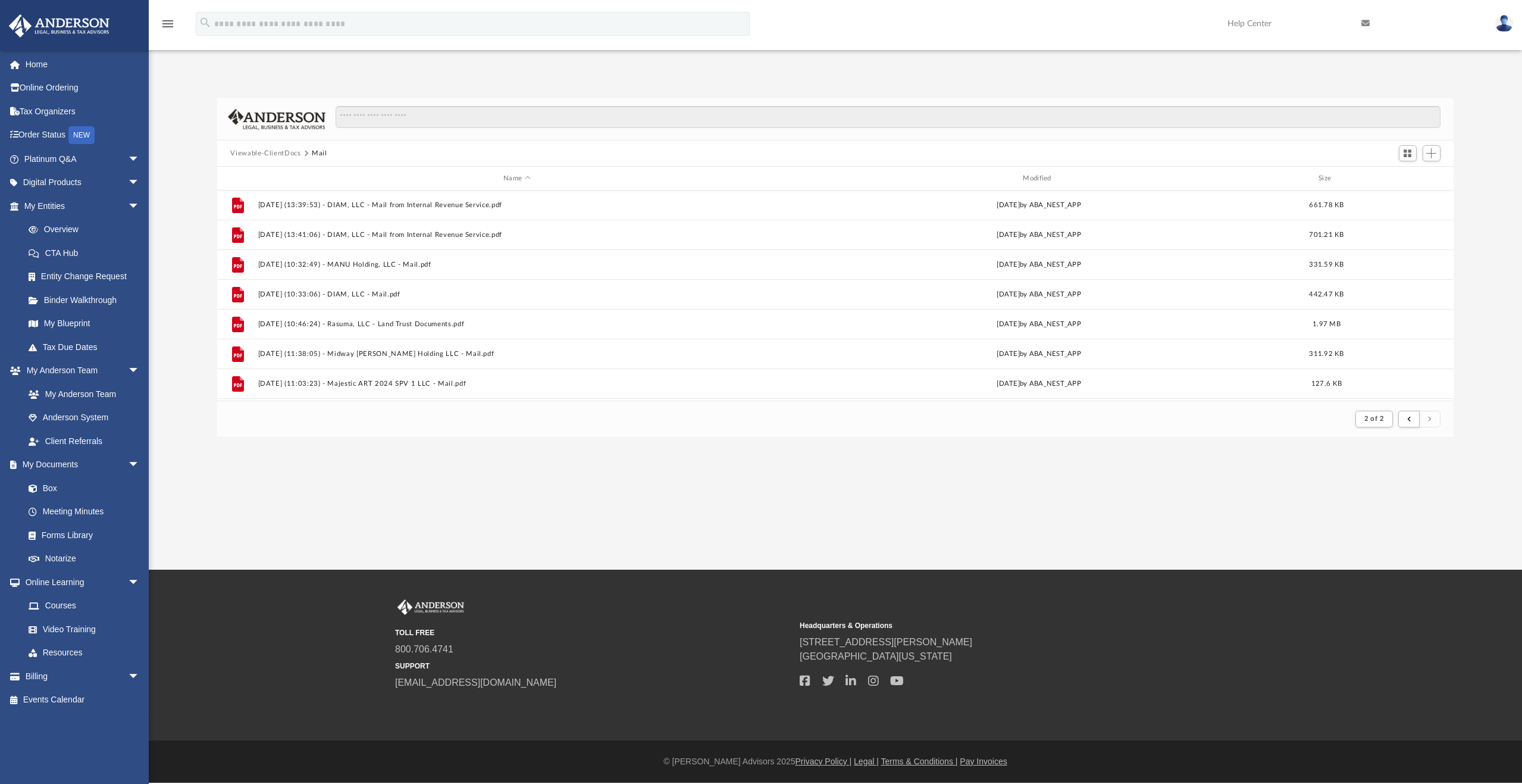
scroll to position [0, 0]
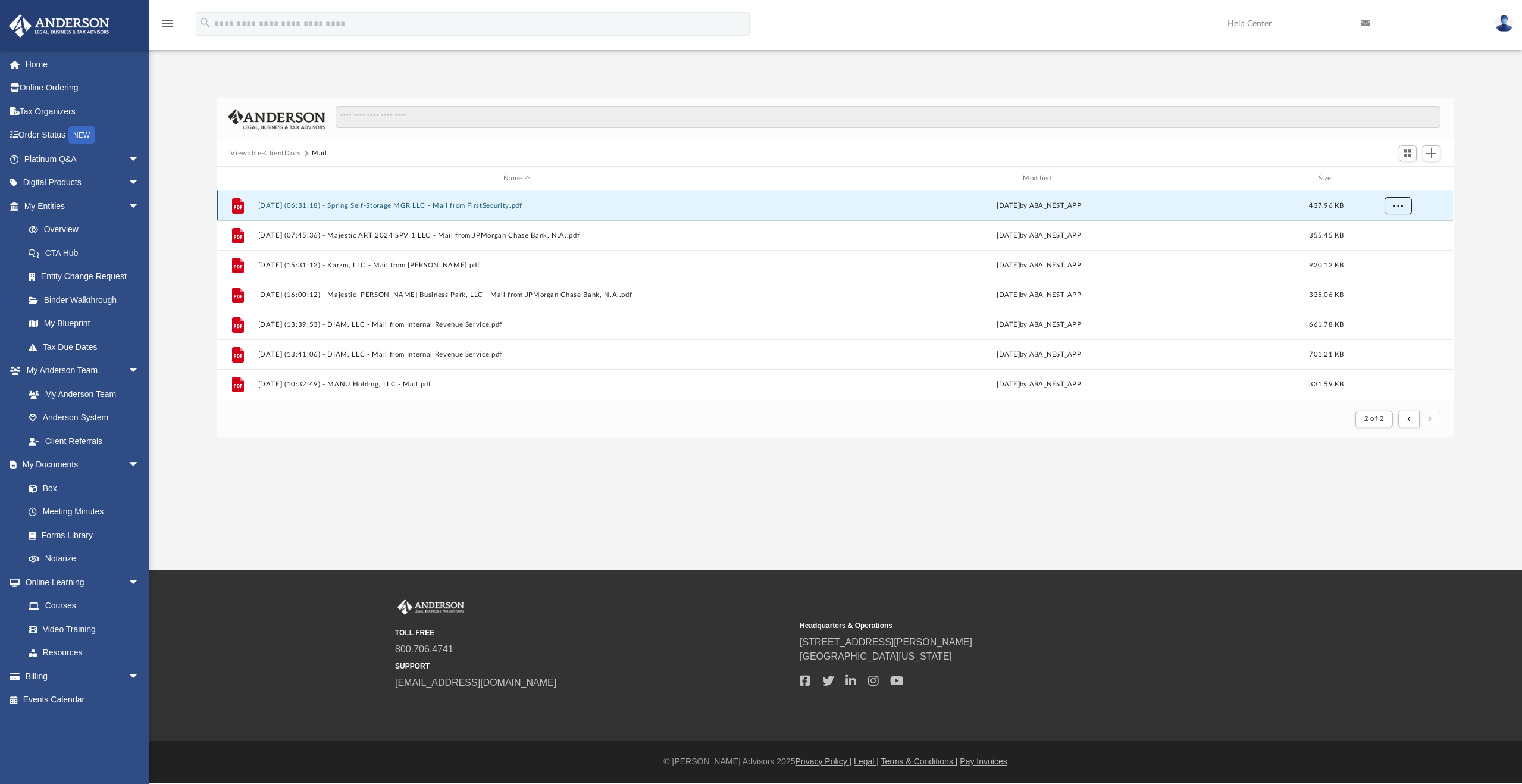
click at [1392, 205] on button "More options" at bounding box center [1398, 206] width 27 height 18
click at [1252, 459] on div "App gaurav.kumkar@gmail.com Sign Out gkdiams@gmail.com Home Online Ordering Tax…" at bounding box center [761, 285] width 1522 height 570
click at [314, 154] on button "Mail" at bounding box center [319, 153] width 16 height 11
click at [324, 149] on button "Mail" at bounding box center [319, 153] width 16 height 11
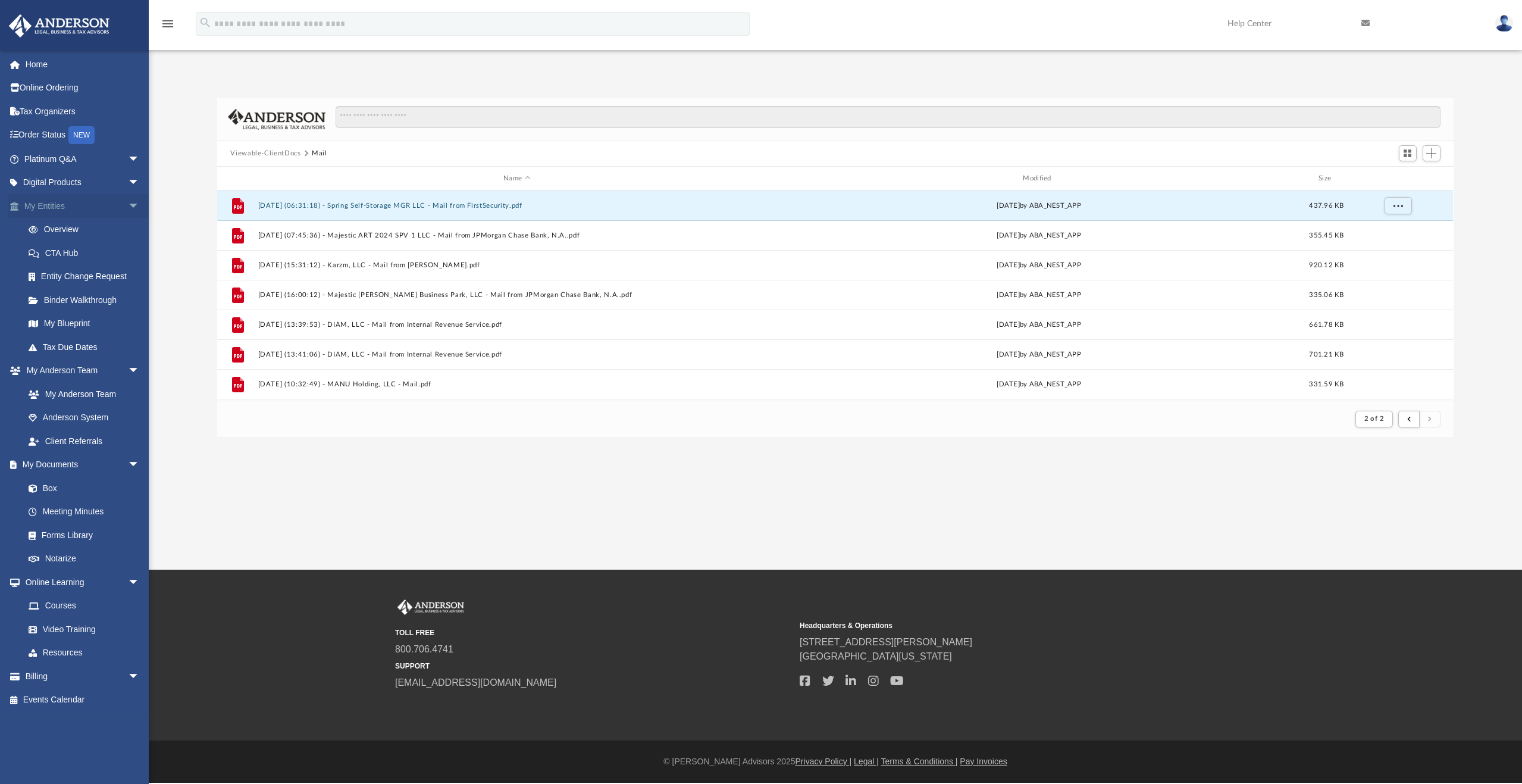
click at [54, 207] on link "My Entities arrow_drop_down" at bounding box center [83, 206] width 149 height 24
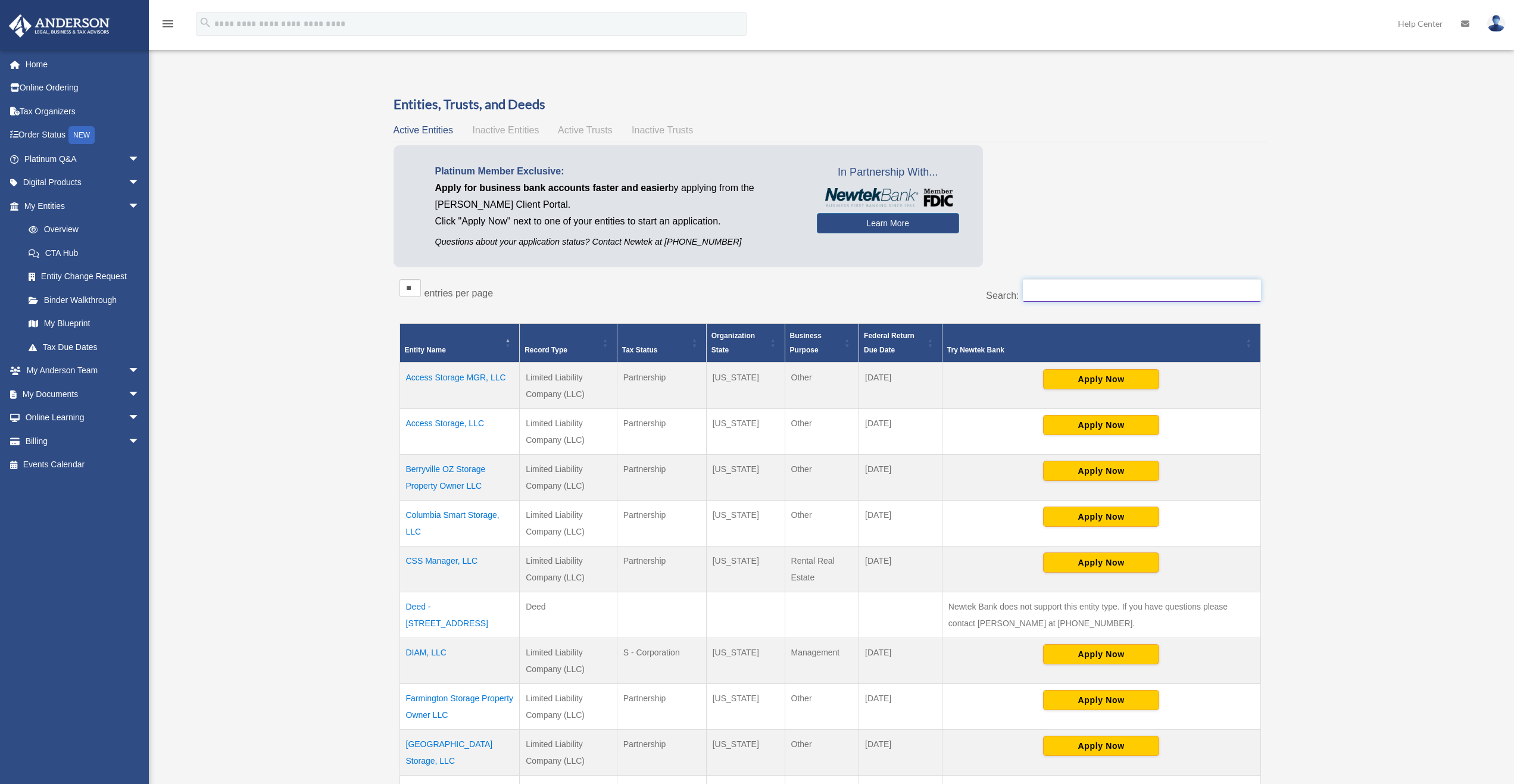
click at [1068, 284] on input "Search:" at bounding box center [1142, 290] width 238 height 23
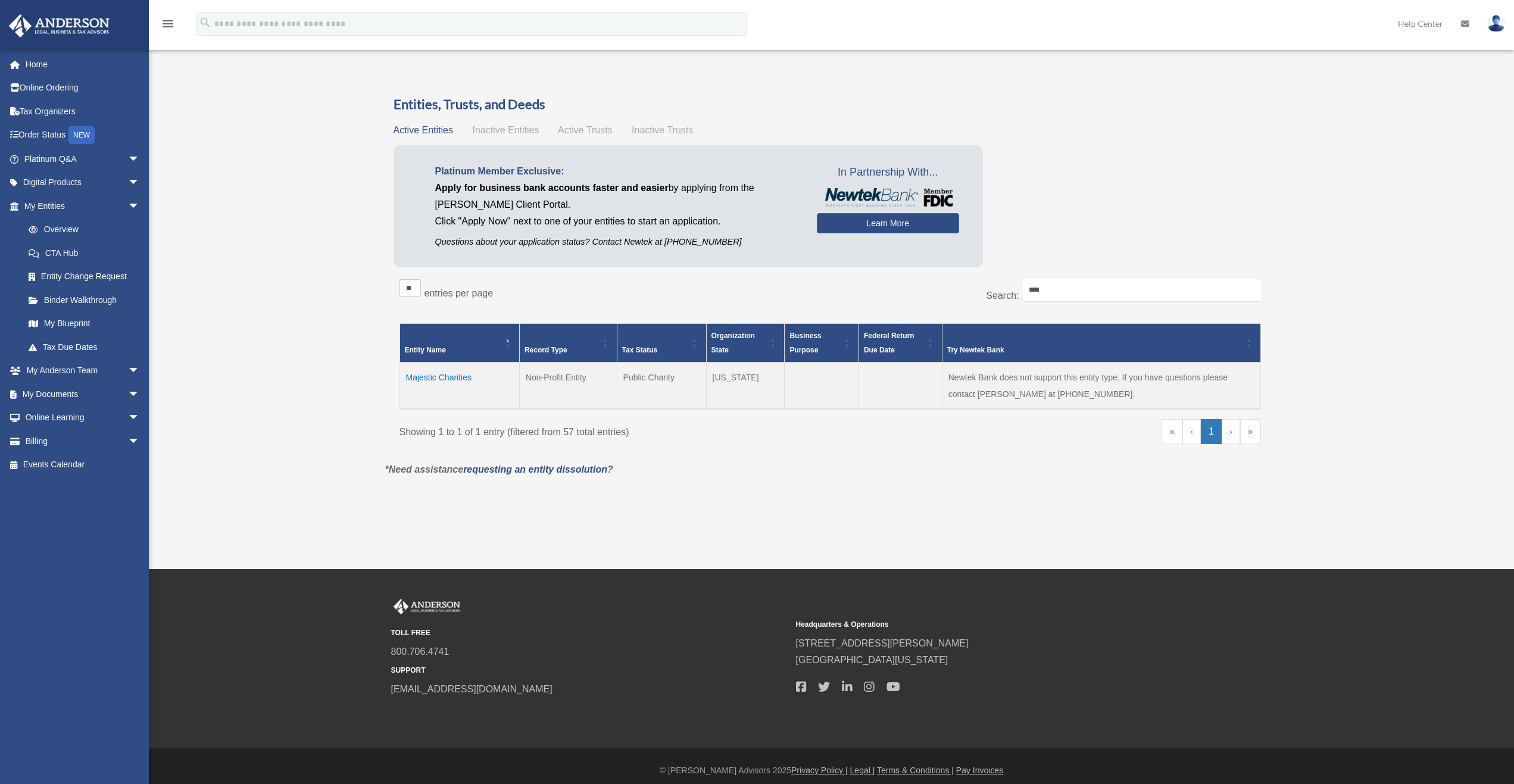
click at [421, 378] on td "Majestic Charities" at bounding box center [459, 386] width 119 height 47
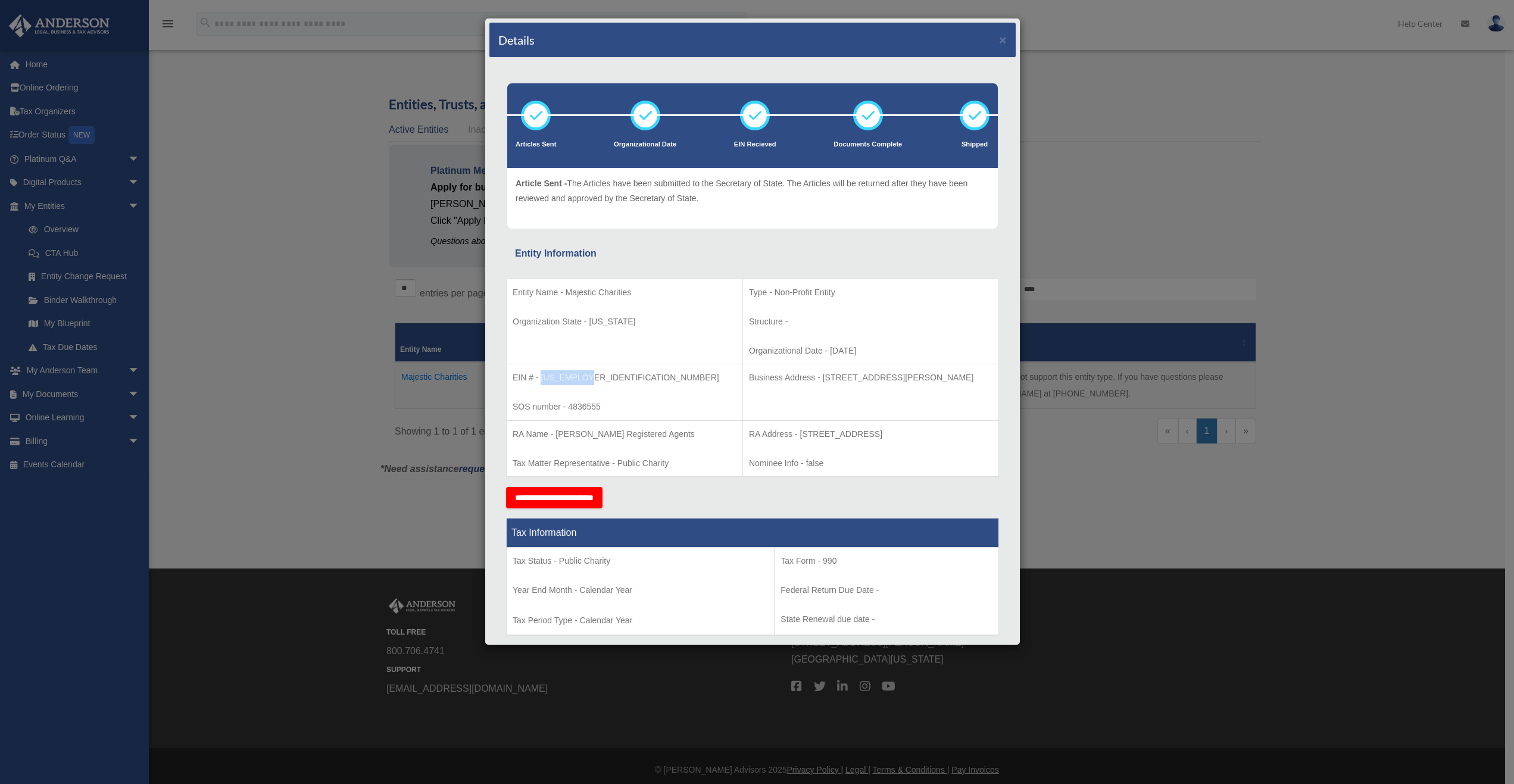
drag, startPoint x: 598, startPoint y: 377, endPoint x: 543, endPoint y: 378, distance: 55.0
click at [543, 378] on p "EIN # - [US_EMPLOYER_IDENTIFICATION_NUMBER]" at bounding box center [624, 377] width 224 height 15
copy p "[US_EMPLOYER_IDENTIFICATION_NUMBER]"
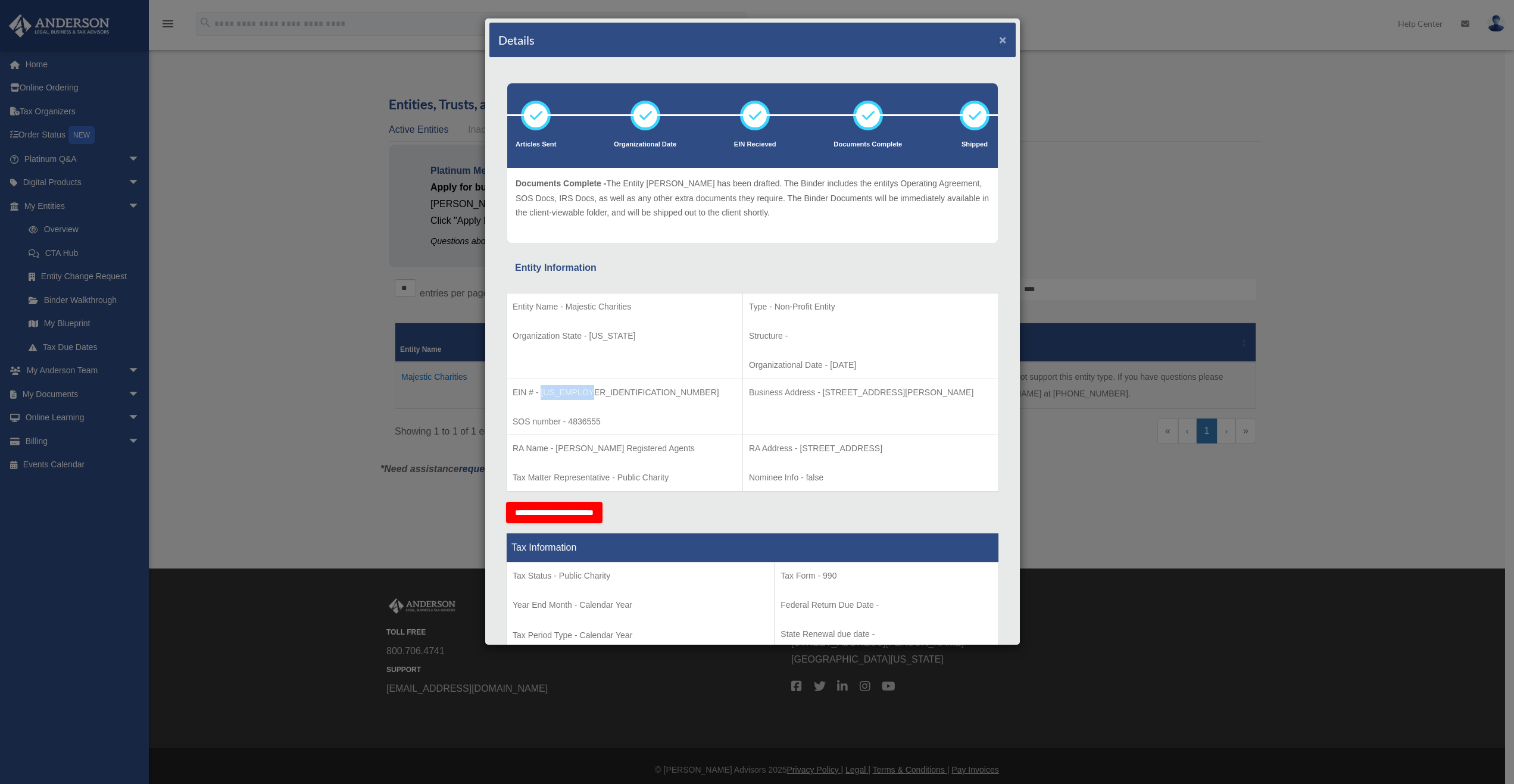
click at [999, 38] on button "×" at bounding box center [1003, 39] width 8 height 13
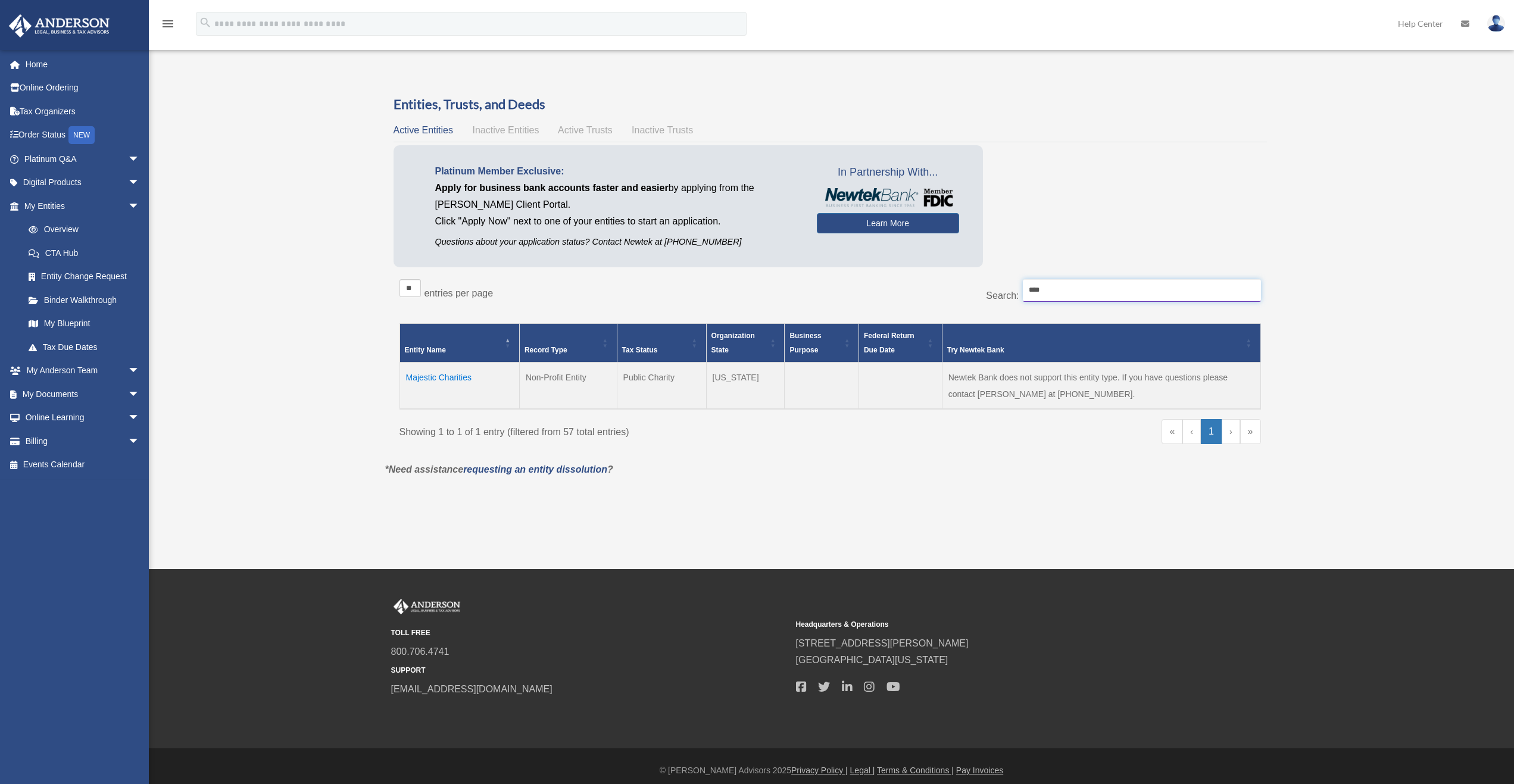
drag, startPoint x: 1069, startPoint y: 290, endPoint x: 927, endPoint y: 266, distance: 144.0
click at [927, 266] on div "Entities, Trusts, and Deeds Active Entities Inactive Entities Active Trusts Ina…" at bounding box center [830, 278] width 874 height 366
click at [417, 377] on td "GREM, LLC" at bounding box center [459, 386] width 119 height 47
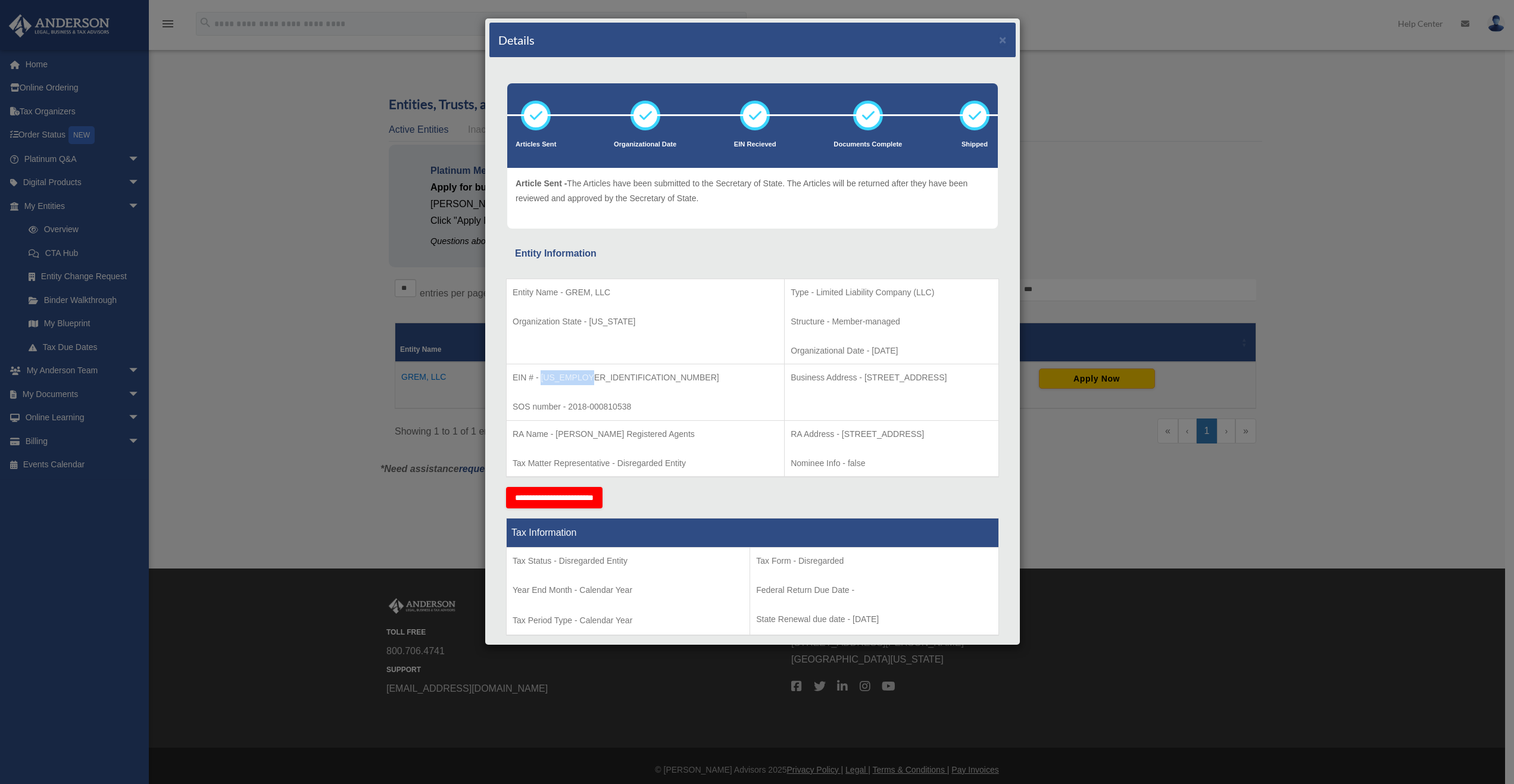
drag, startPoint x: 611, startPoint y: 378, endPoint x: 540, endPoint y: 376, distance: 71.0
click at [540, 376] on p "EIN # - [US_EMPLOYER_IDENTIFICATION_NUMBER]" at bounding box center [645, 377] width 265 height 15
copy p "[US_EMPLOYER_IDENTIFICATION_NUMBER]"
click at [999, 41] on button "×" at bounding box center [1003, 39] width 8 height 13
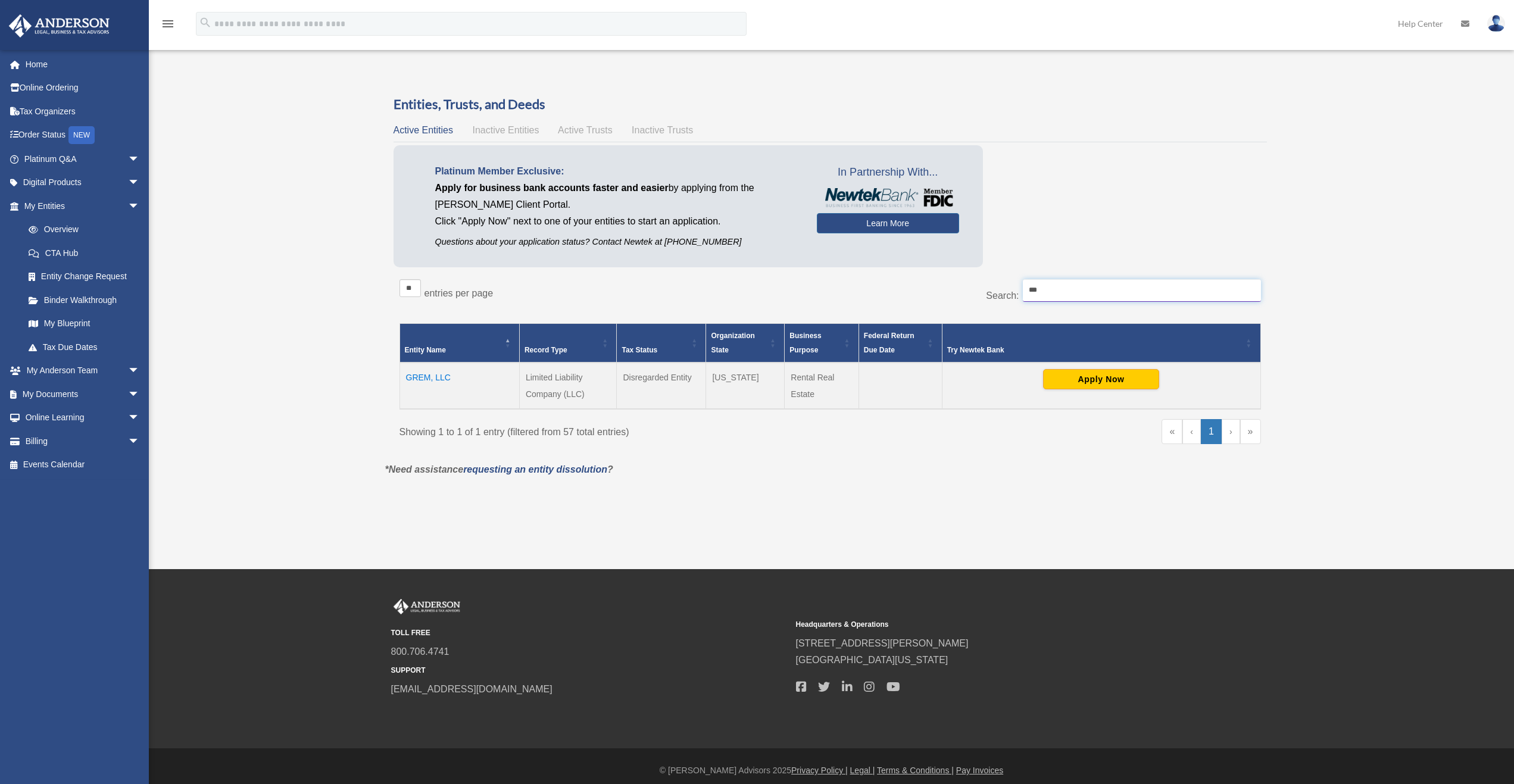
drag, startPoint x: 1055, startPoint y: 296, endPoint x: 869, endPoint y: 281, distance: 186.6
click at [884, 288] on div "Search: ***" at bounding box center [1050, 296] width 422 height 35
click at [437, 376] on td "SILM, LLC" at bounding box center [459, 386] width 119 height 47
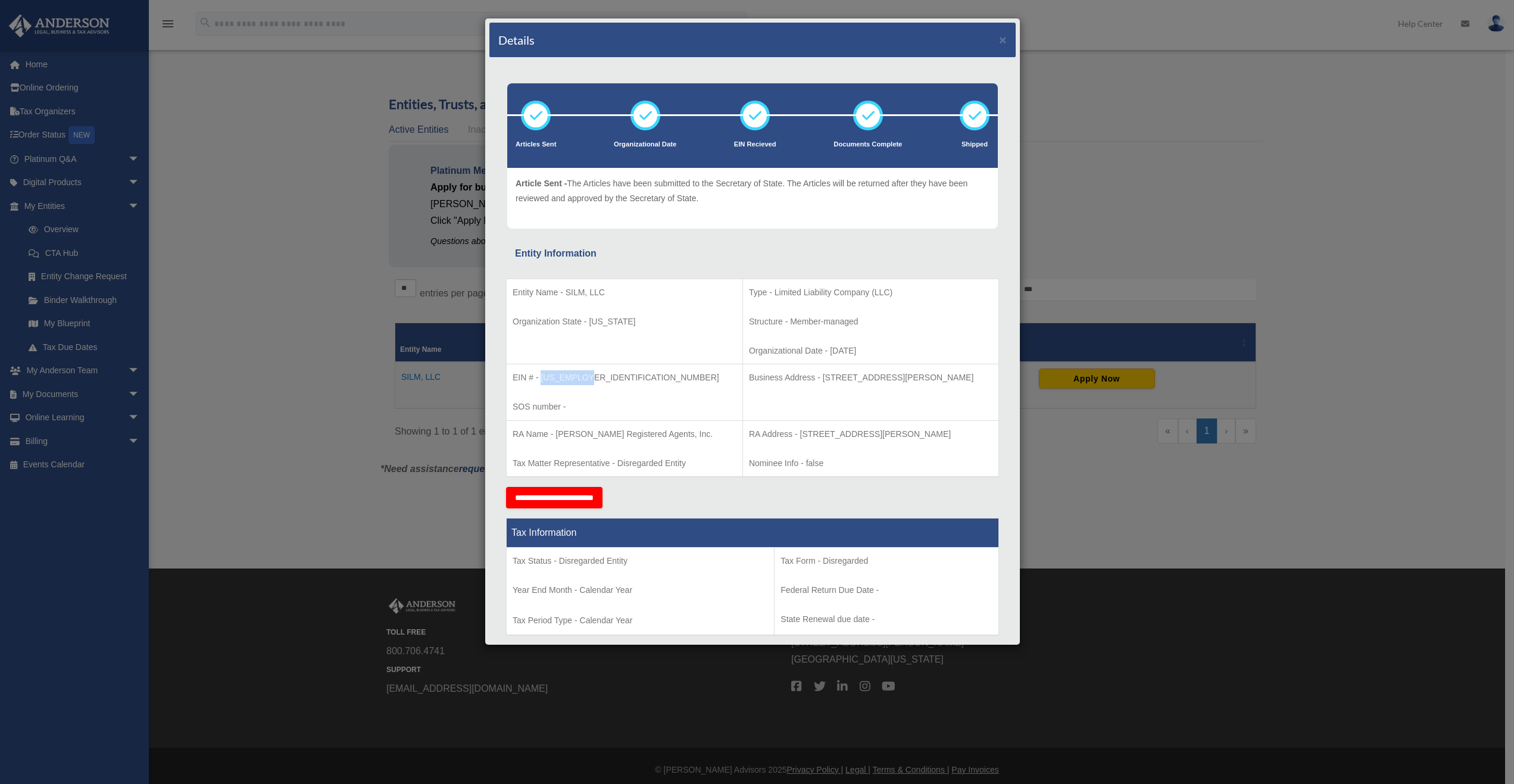
drag, startPoint x: 595, startPoint y: 379, endPoint x: 541, endPoint y: 379, distance: 54.0
click at [541, 379] on p "EIN # - [US_EMPLOYER_IDENTIFICATION_NUMBER]" at bounding box center [624, 377] width 224 height 15
copy p "[US_EMPLOYER_IDENTIFICATION_NUMBER]"
click at [645, 471] on p "Tax Matter Representative - Disregarded Entity" at bounding box center [624, 463] width 224 height 15
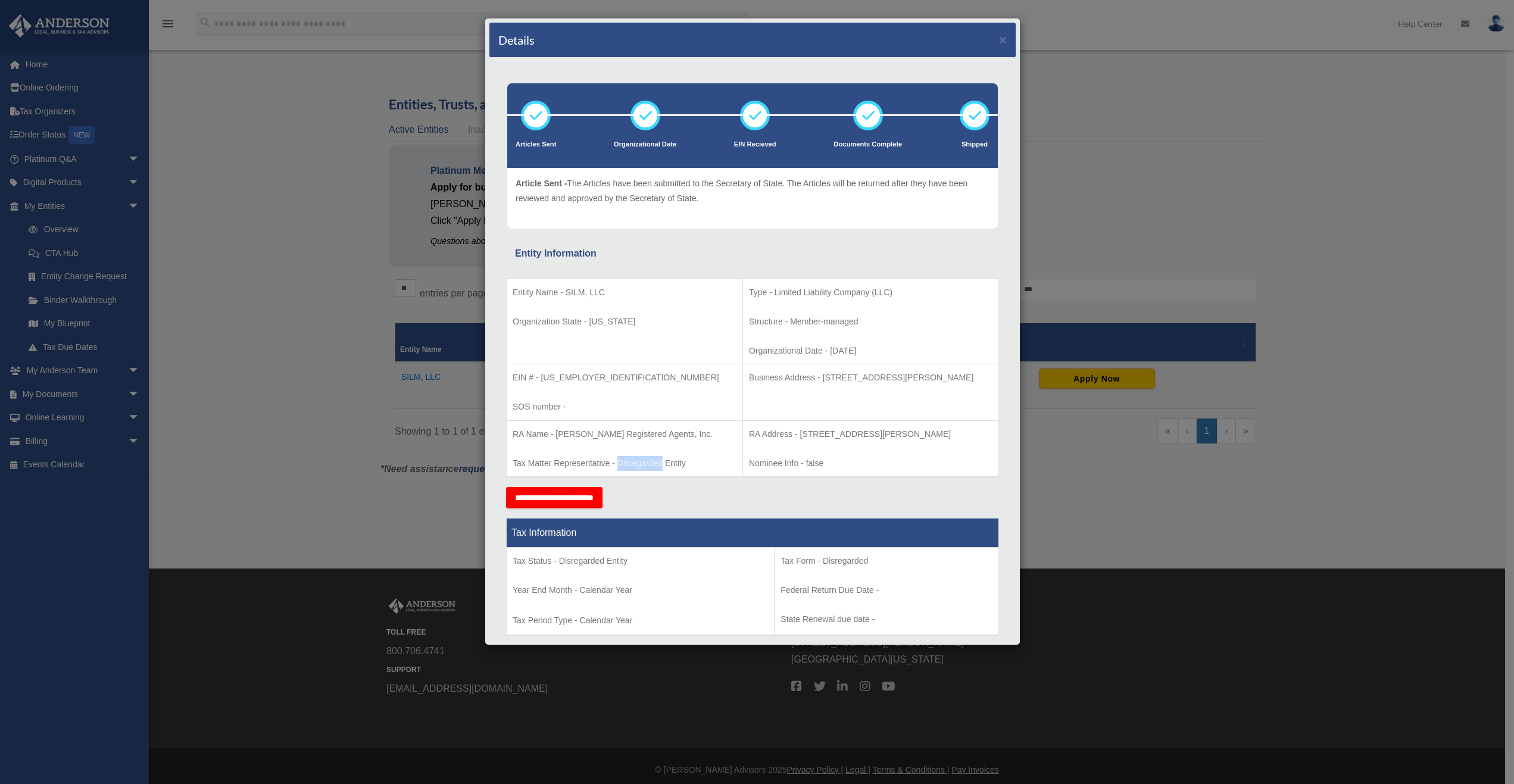
copy p "Disregarded"
click at [999, 44] on button "×" at bounding box center [1003, 39] width 8 height 13
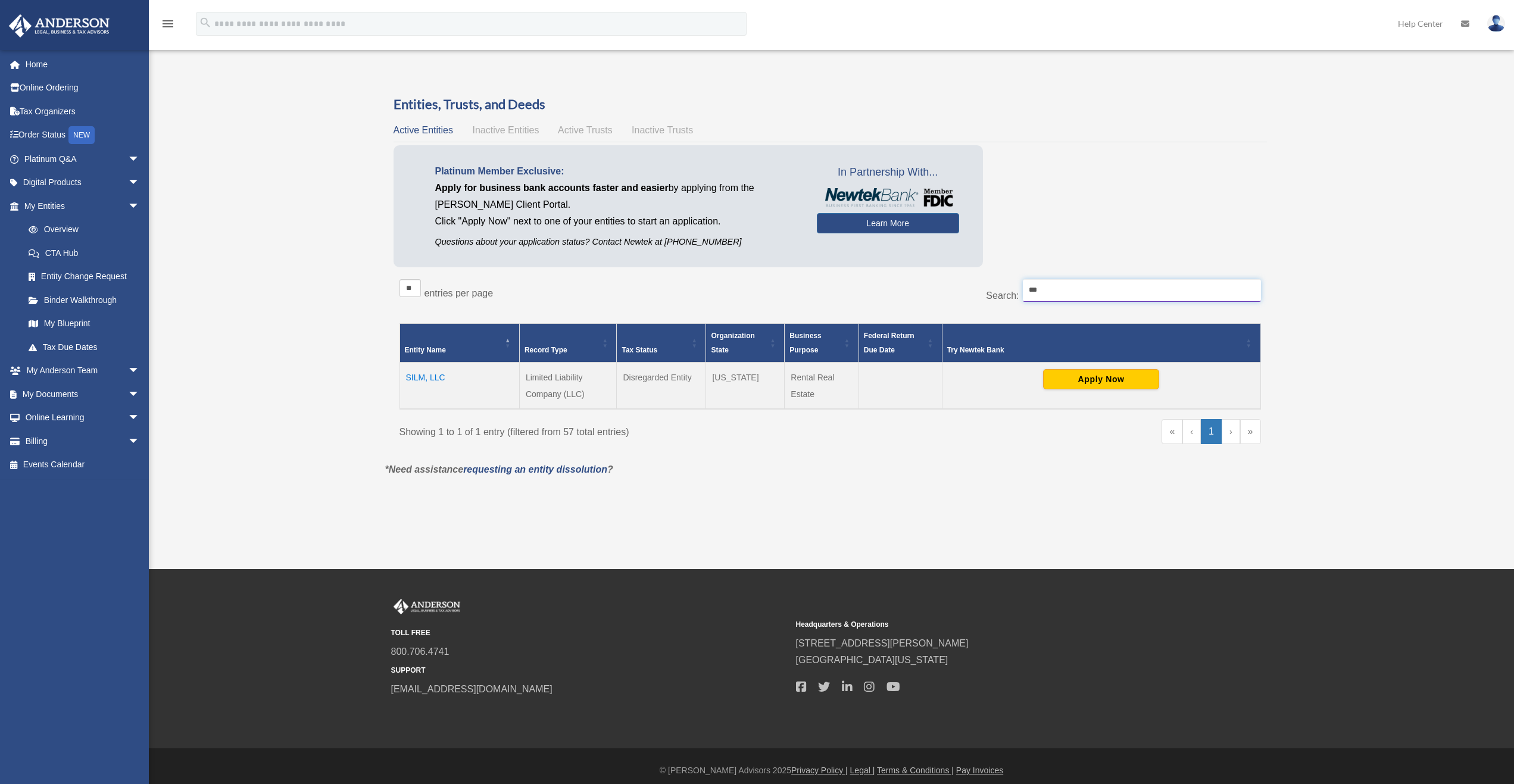
drag, startPoint x: 1052, startPoint y: 291, endPoint x: 943, endPoint y: 257, distance: 114.2
click at [952, 260] on div "Entities, Trusts, and Deeds Active Entities Inactive Entities Active Trusts Ina…" at bounding box center [830, 278] width 874 height 366
type input "***"
click at [441, 371] on td "PLAM, LLC" at bounding box center [459, 386] width 119 height 47
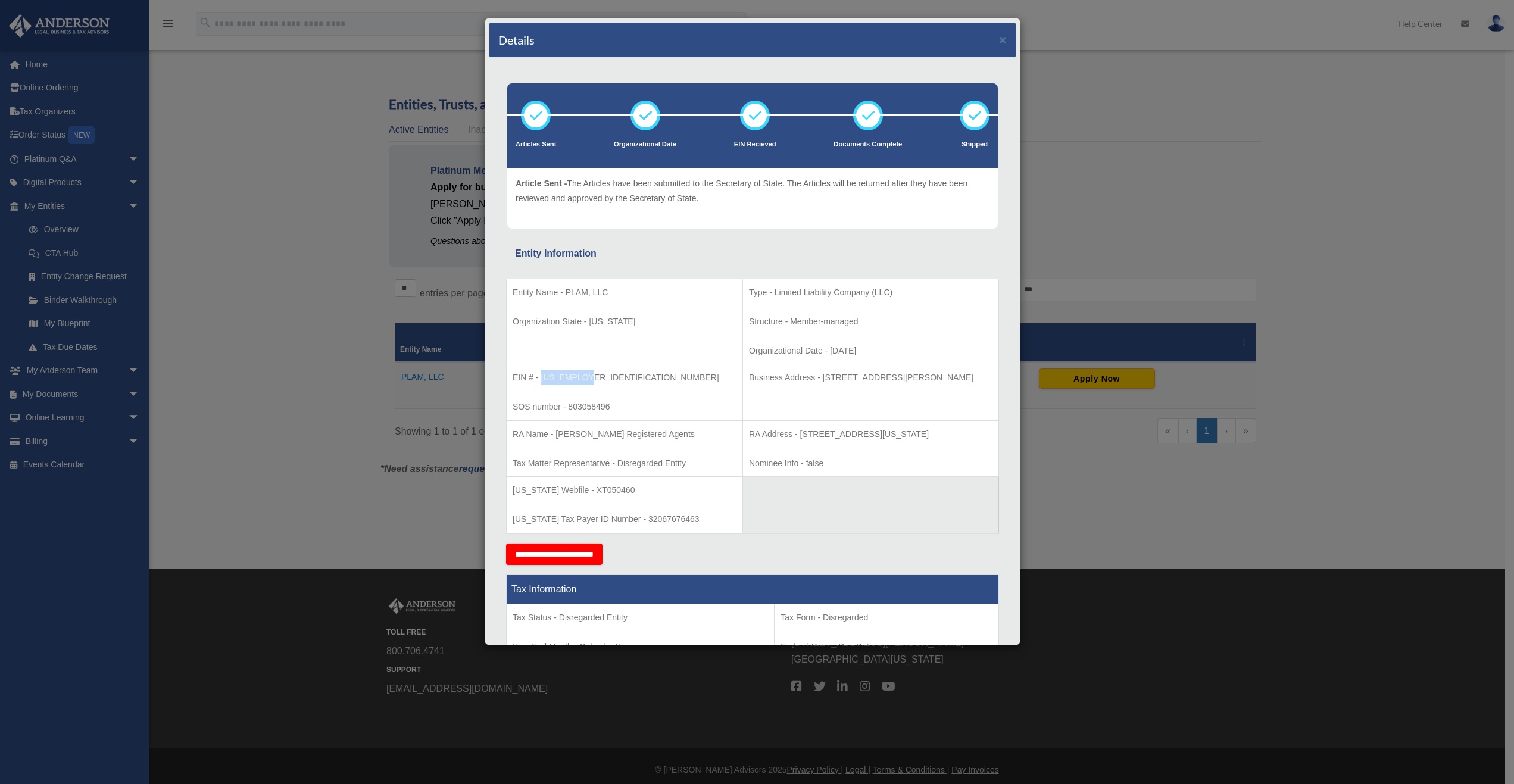
drag, startPoint x: 569, startPoint y: 374, endPoint x: 541, endPoint y: 373, distance: 28.0
click at [541, 373] on p "EIN # - [US_EMPLOYER_IDENTIFICATION_NUMBER]" at bounding box center [624, 377] width 224 height 15
copy p "[US_EMPLOYER_IDENTIFICATION_NUMBER]"
